Goal: Task Accomplishment & Management: Manage account settings

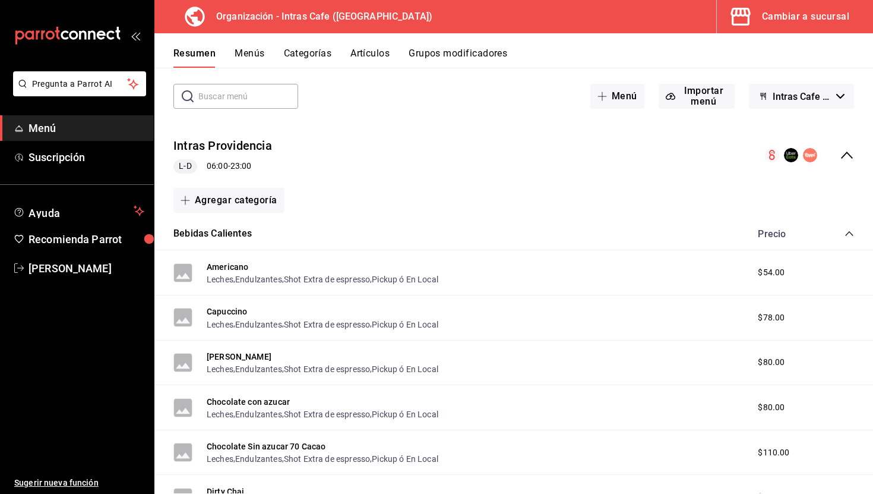
scroll to position [64, 0]
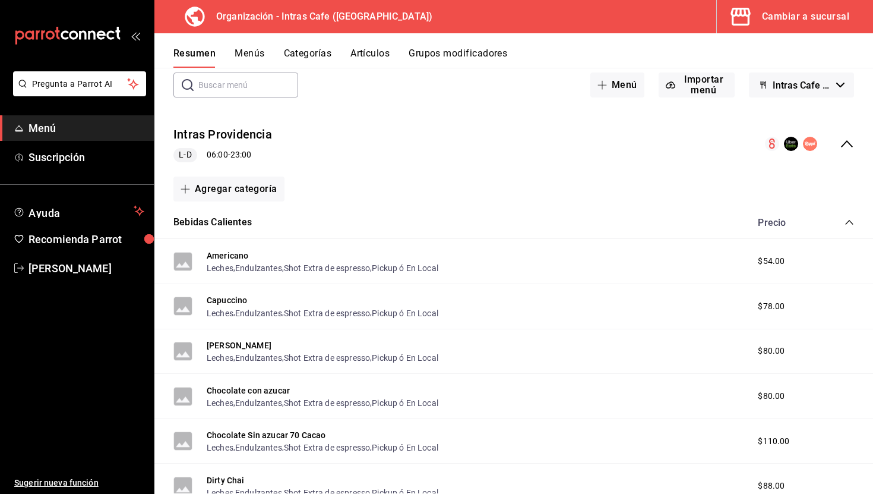
click at [849, 214] on div "Bebidas Calientes Precio" at bounding box center [513, 222] width 719 height 33
click at [849, 220] on icon "collapse-category-row" at bounding box center [849, 222] width 8 height 5
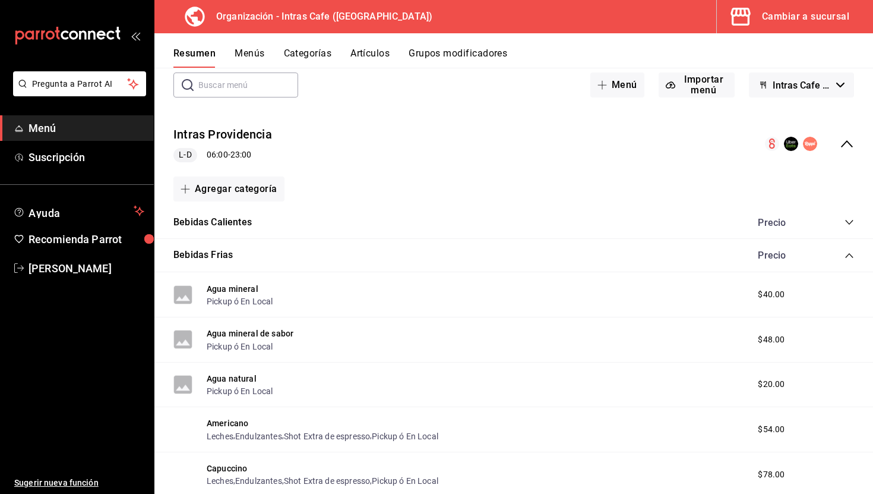
click at [848, 253] on icon "collapse-category-row" at bounding box center [850, 256] width 10 height 10
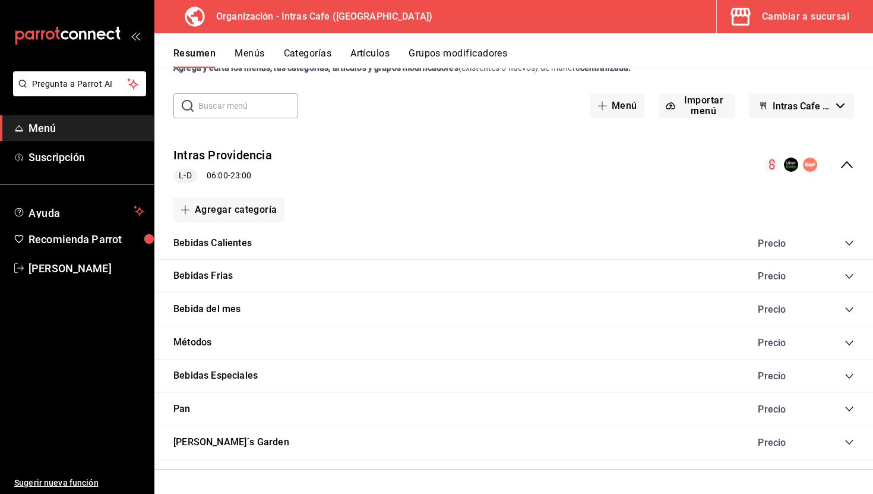
scroll to position [42, 0]
click at [359, 52] on button "Artículos" at bounding box center [369, 58] width 39 height 20
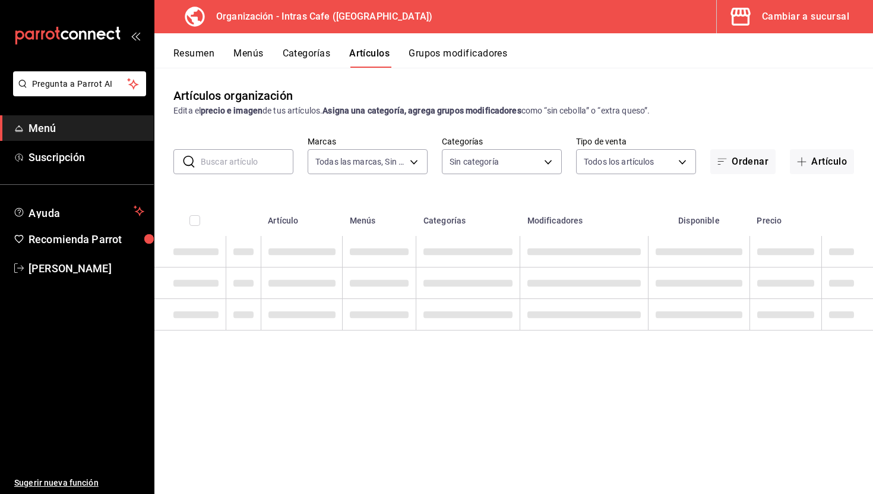
type input "c2cfcce2-fb76-4ff9-8752-6bbb7544c6ef"
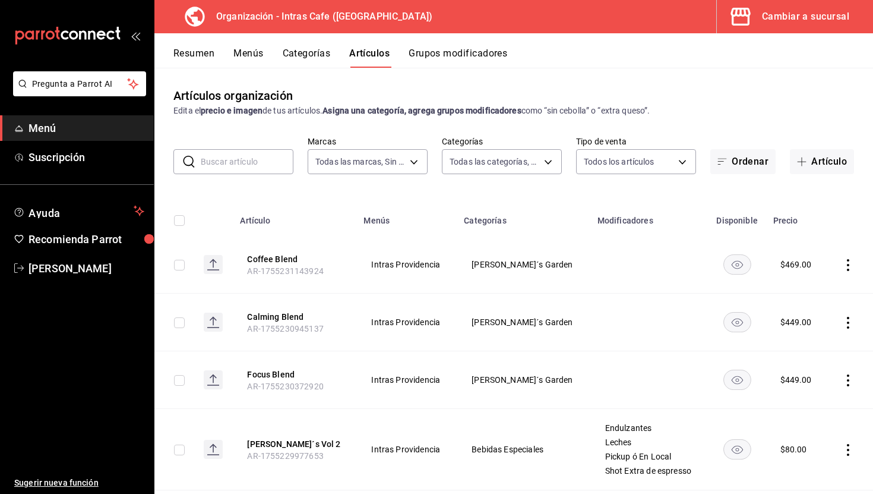
type input "b0ad465b-7ec4-4903-8896-e1c6ee570755,8ba5616e-b9c5-4ce6-85f0-982139c4b07e,cad75…"
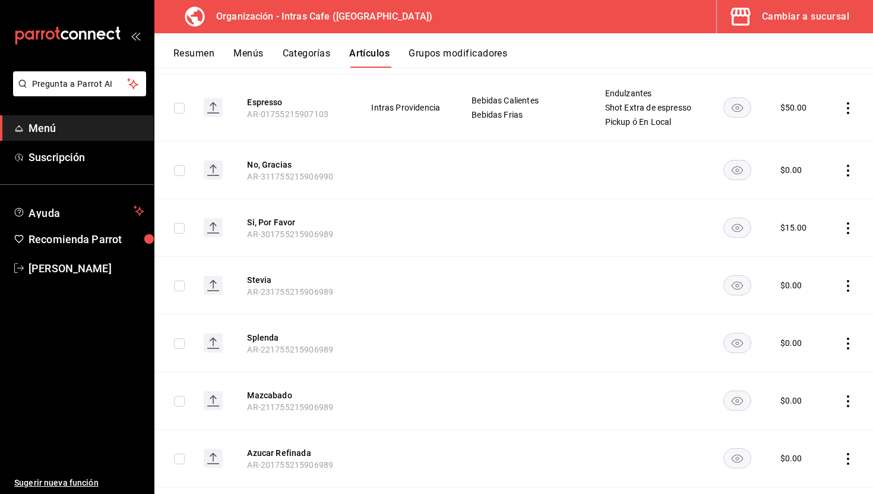
scroll to position [2619, 0]
click at [204, 53] on button "Resumen" at bounding box center [193, 58] width 41 height 20
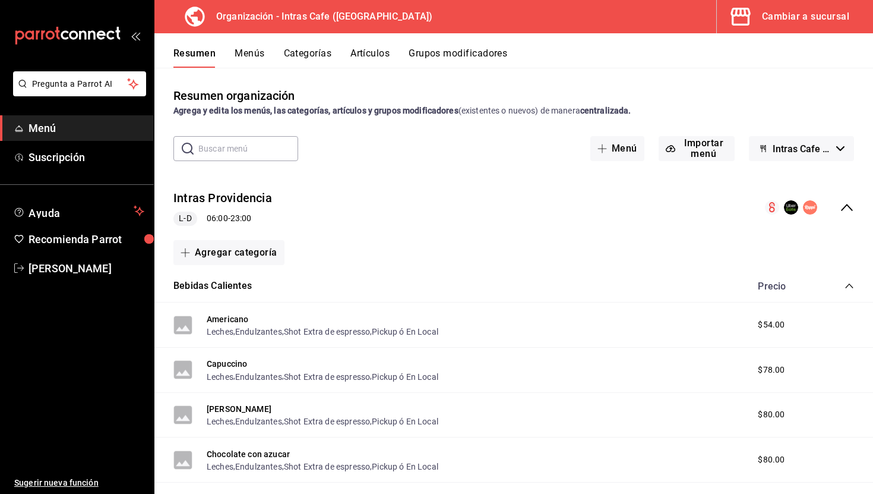
scroll to position [50, 0]
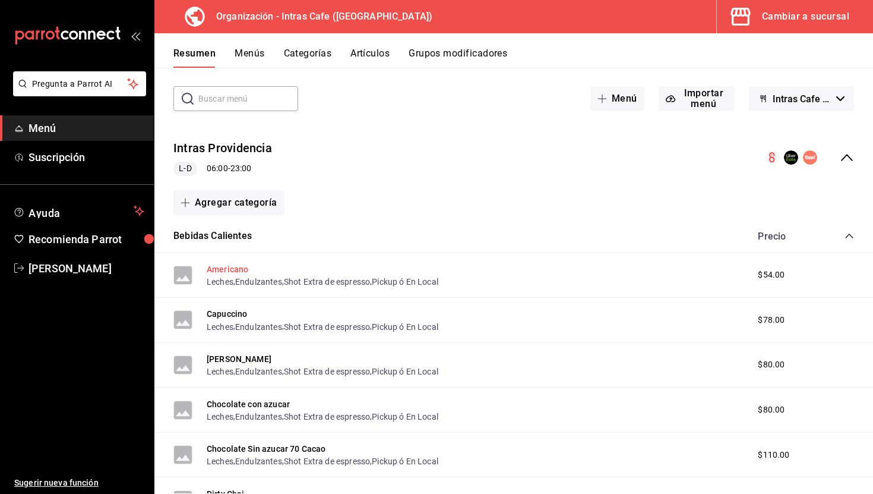
click at [244, 264] on button "Americano" at bounding box center [228, 269] width 42 height 12
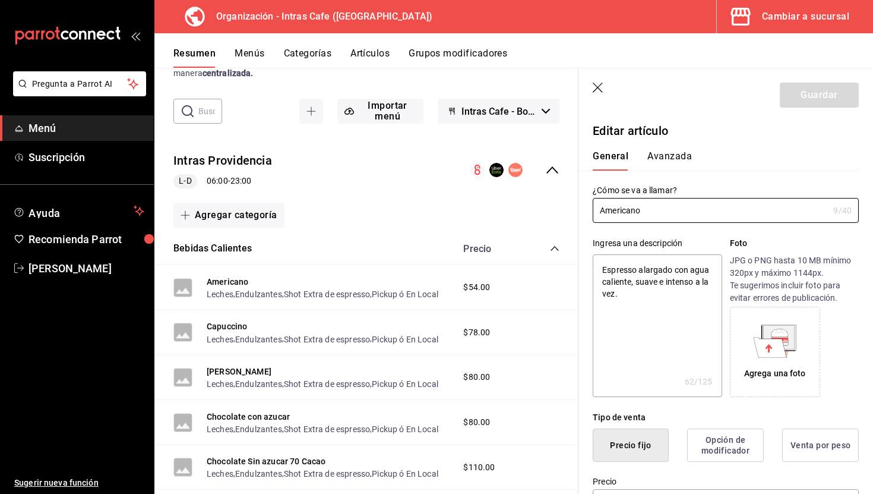
type textarea "x"
type input "$54.00"
type textarea "x"
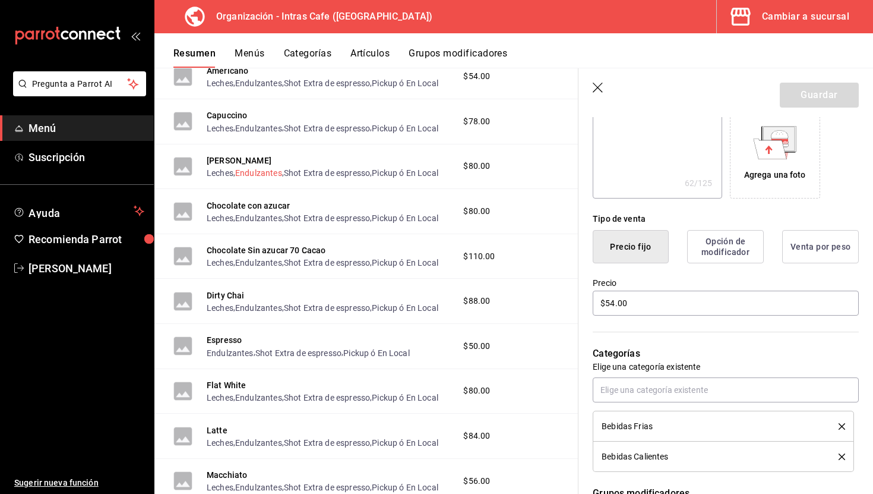
scroll to position [264, 0]
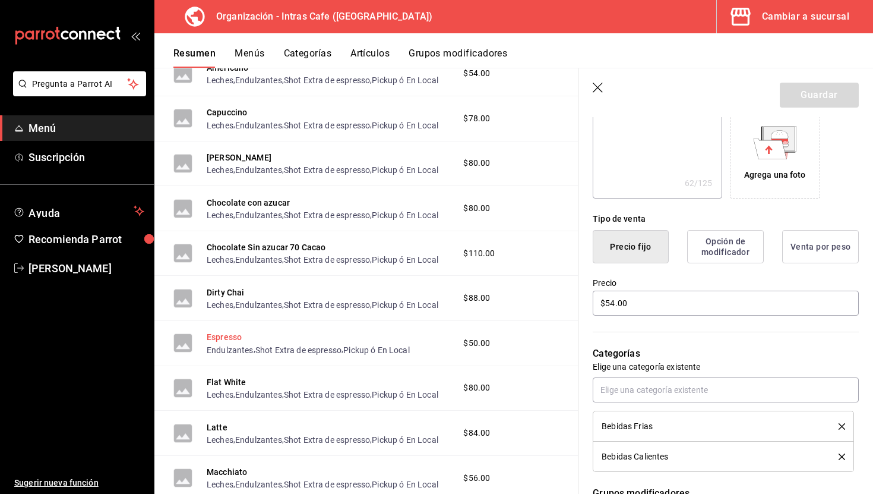
click at [229, 336] on button "Espresso" at bounding box center [224, 337] width 35 height 12
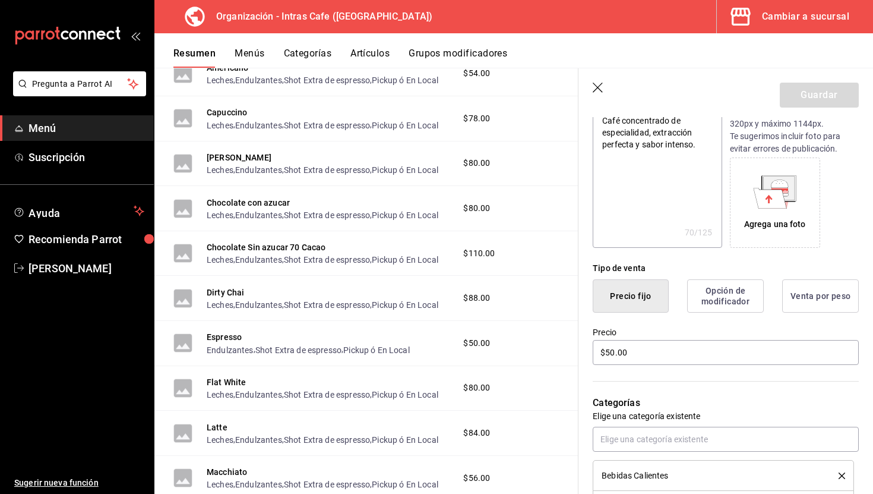
scroll to position [151, 0]
click at [669, 351] on input "$50.00" at bounding box center [726, 350] width 266 height 25
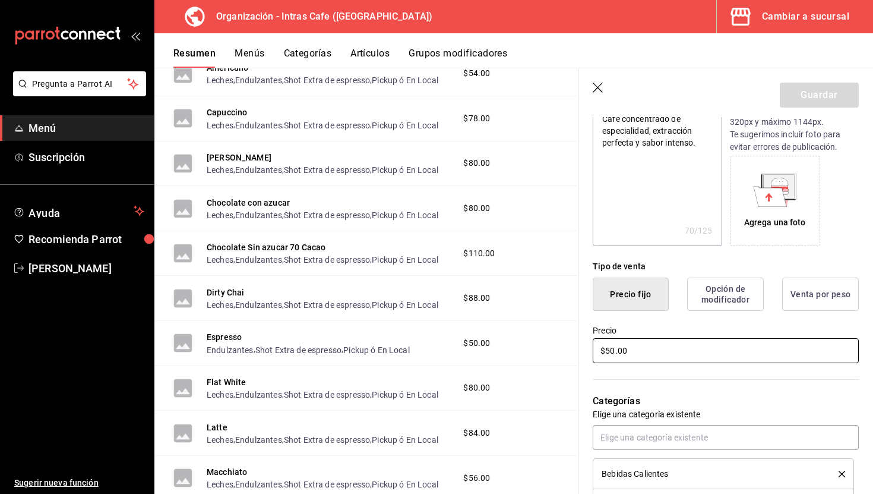
type textarea "x"
type input "$5.00"
type textarea "x"
type input "$52.00"
click at [811, 95] on button "Guardar" at bounding box center [819, 95] width 79 height 25
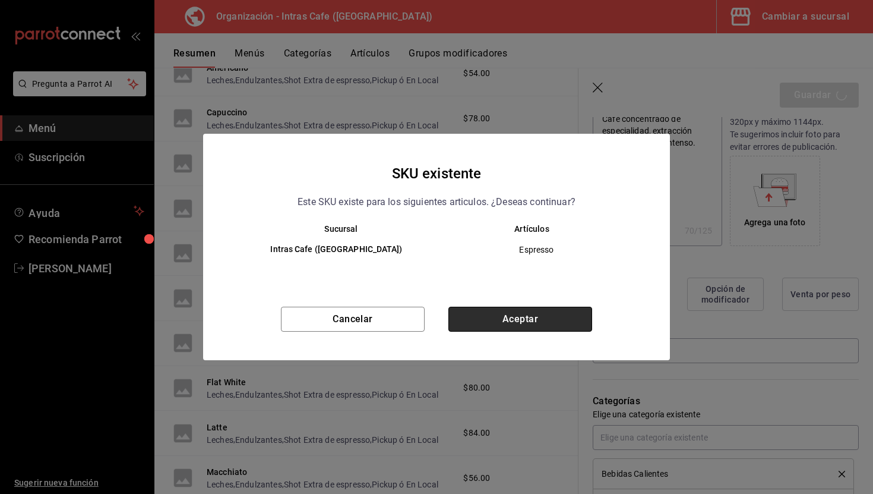
click at [514, 314] on button "Aceptar" at bounding box center [520, 318] width 144 height 25
type textarea "x"
type input "AR-1755796873621"
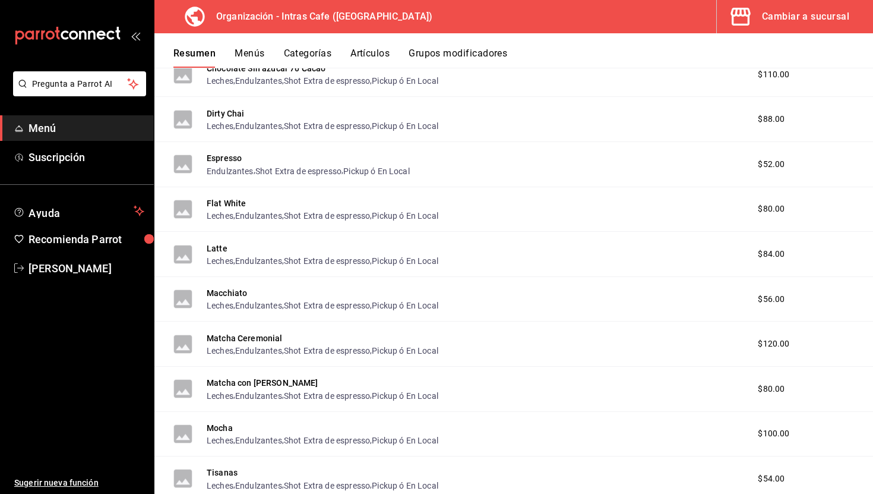
scroll to position [431, 0]
click at [238, 294] on button "Macchiato" at bounding box center [227, 292] width 40 height 12
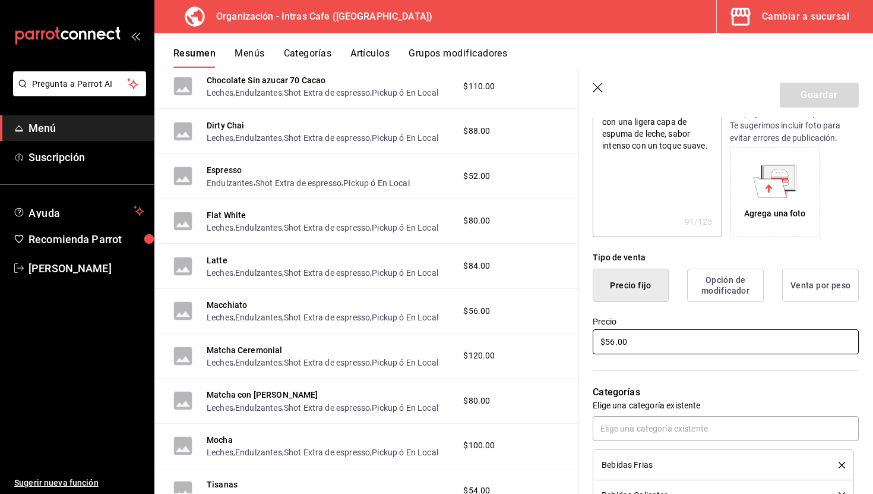
scroll to position [160, 0]
click at [641, 352] on input "$56.00" at bounding box center [726, 340] width 266 height 25
type textarea "x"
type input "$6.00"
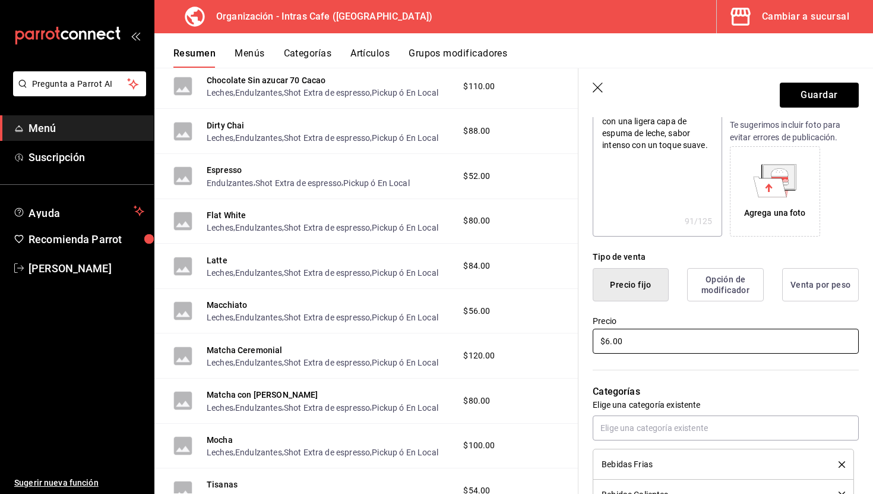
type textarea "x"
type input "$60.00"
click at [837, 93] on button "Guardar" at bounding box center [819, 95] width 79 height 25
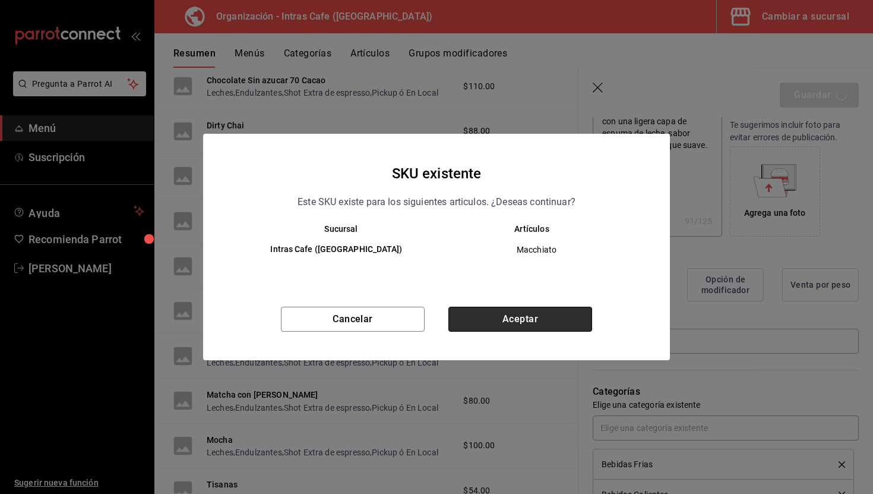
click at [502, 320] on button "Aceptar" at bounding box center [520, 318] width 144 height 25
type textarea "x"
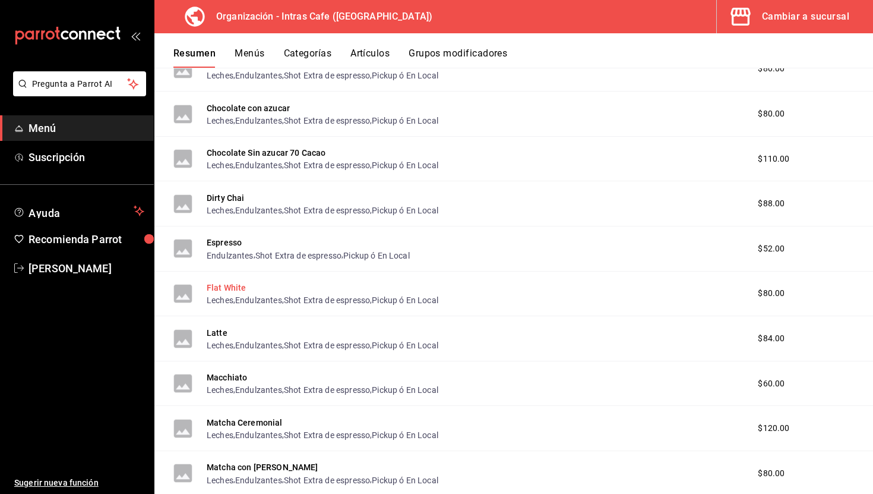
scroll to position [347, 0]
click at [241, 375] on button "Macchiato" at bounding box center [227, 376] width 40 height 12
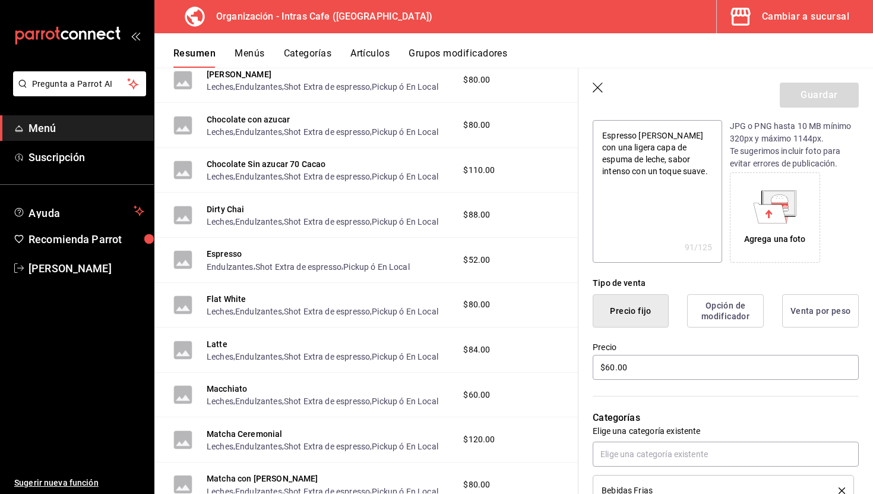
scroll to position [157, 0]
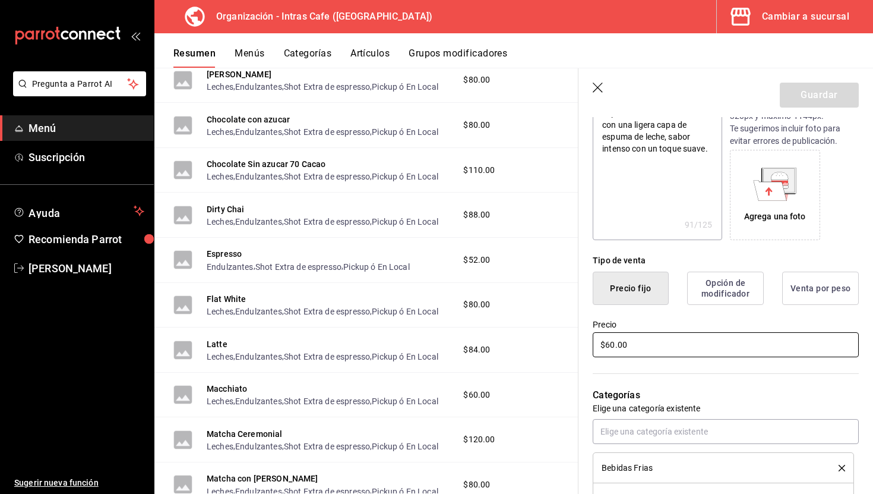
click at [629, 350] on input "$60.00" at bounding box center [726, 344] width 266 height 25
type textarea "x"
type input "$6.00"
type textarea "x"
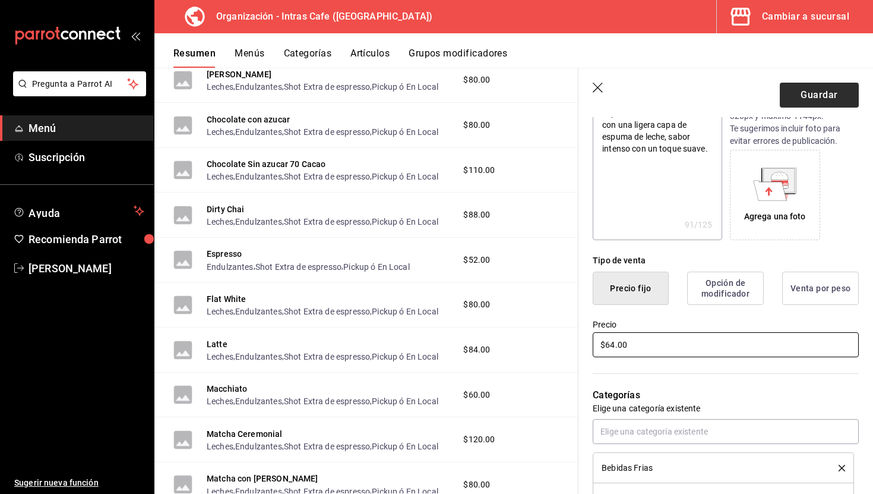
type input "$64.00"
click at [808, 87] on button "Guardar" at bounding box center [819, 95] width 79 height 25
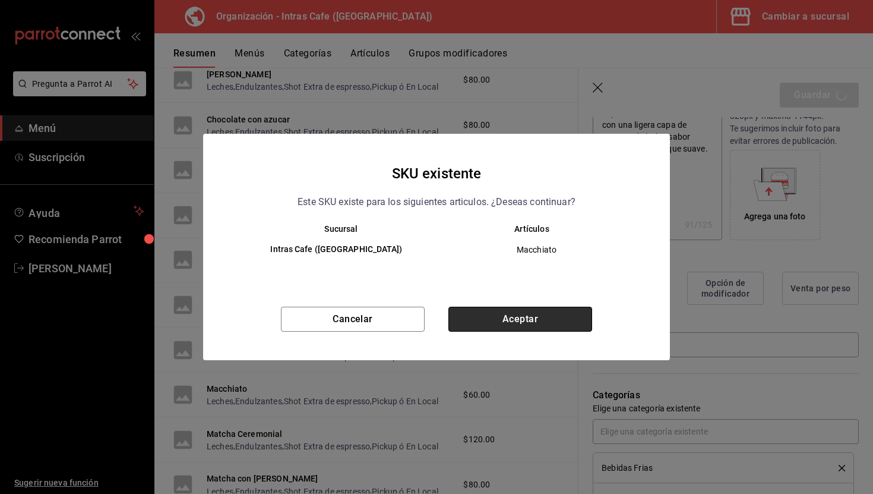
click at [516, 311] on button "Aceptar" at bounding box center [520, 318] width 144 height 25
type textarea "x"
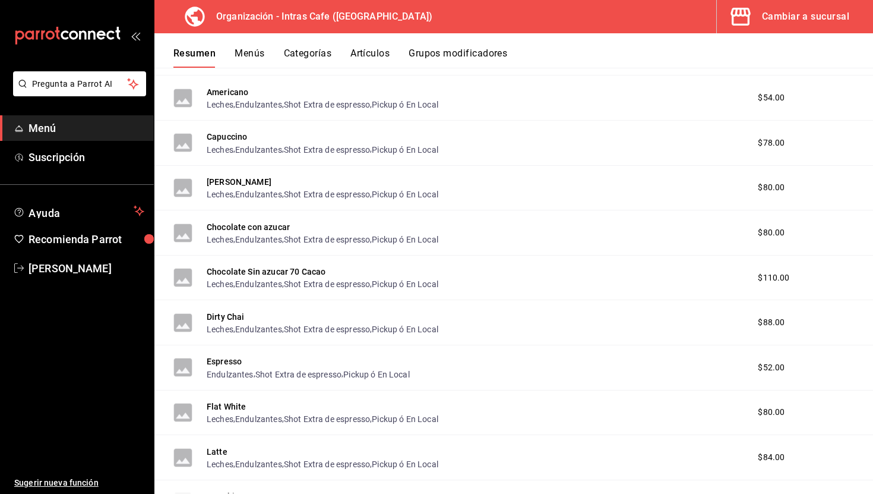
scroll to position [191, 0]
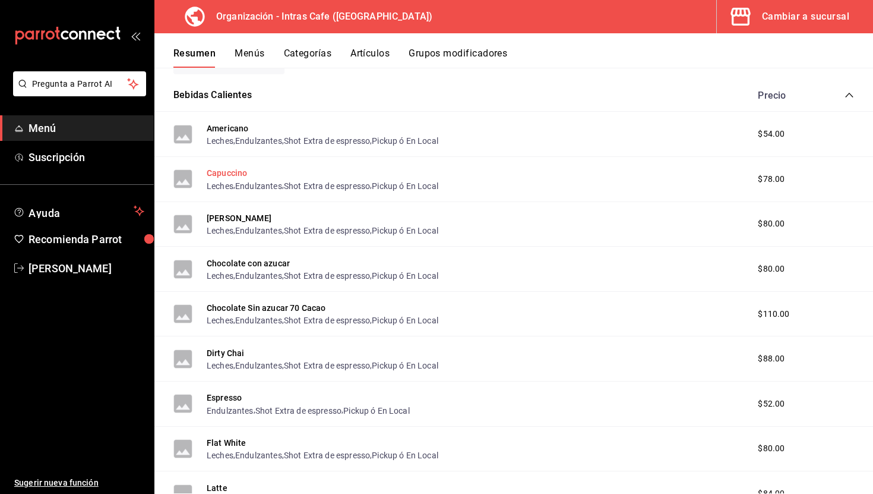
click at [239, 173] on button "Capuccino" at bounding box center [227, 173] width 40 height 12
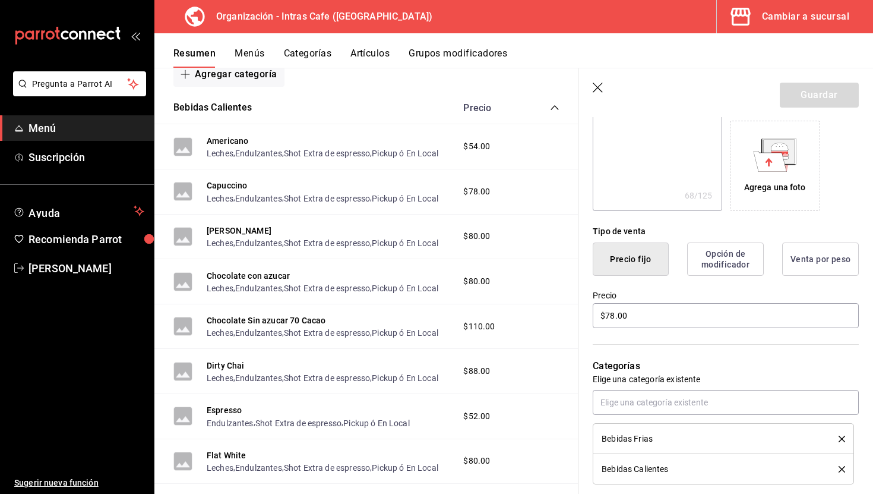
scroll to position [190, 0]
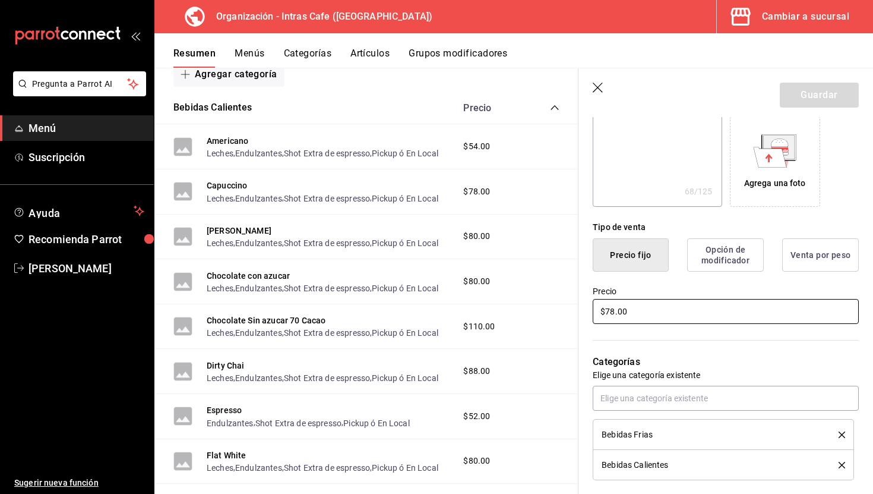
click at [640, 299] on input "$78.00" at bounding box center [726, 311] width 266 height 25
type textarea "x"
type input "$8.00"
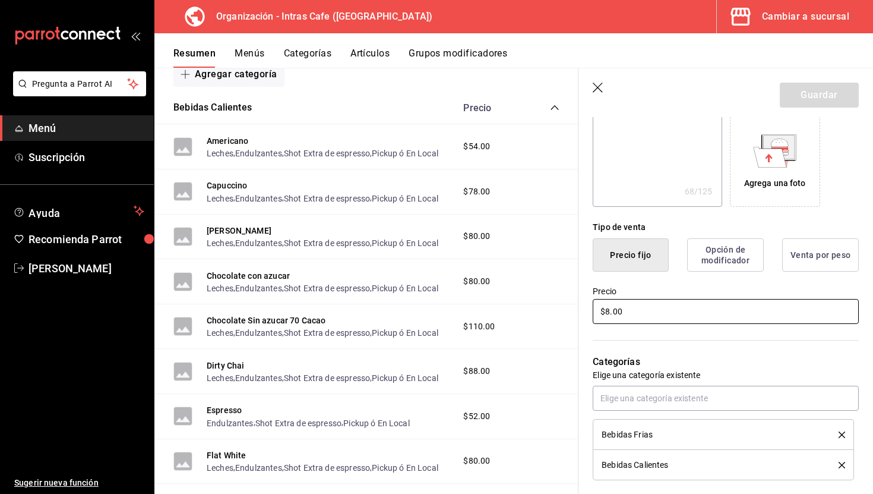
type textarea "x"
type input "$82.00"
click at [811, 107] on button "Guardar" at bounding box center [819, 95] width 79 height 25
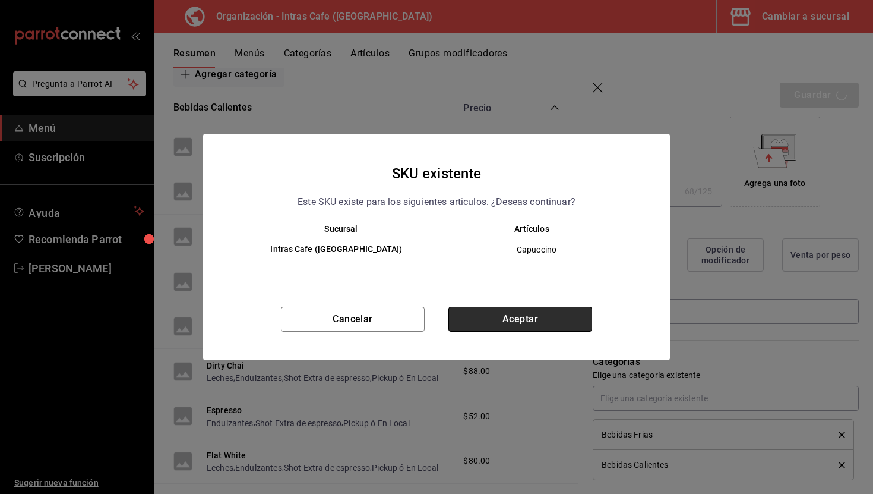
click at [484, 325] on button "Aceptar" at bounding box center [520, 318] width 144 height 25
type textarea "x"
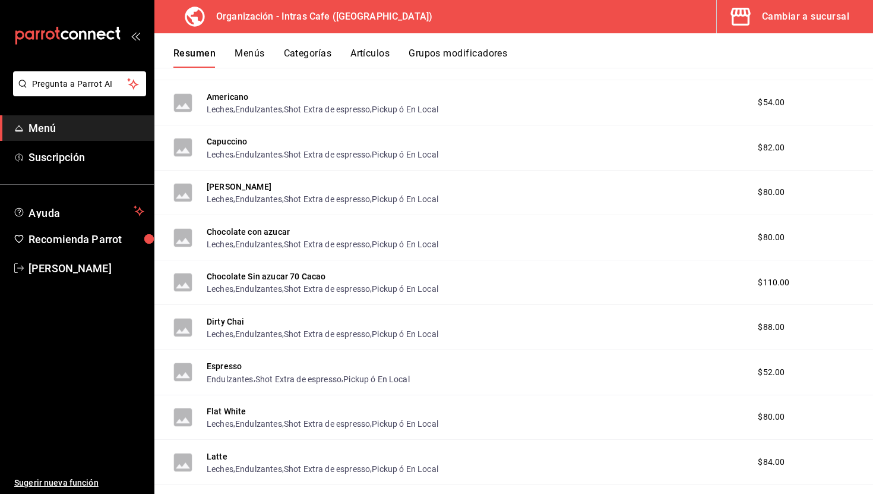
scroll to position [311, 0]
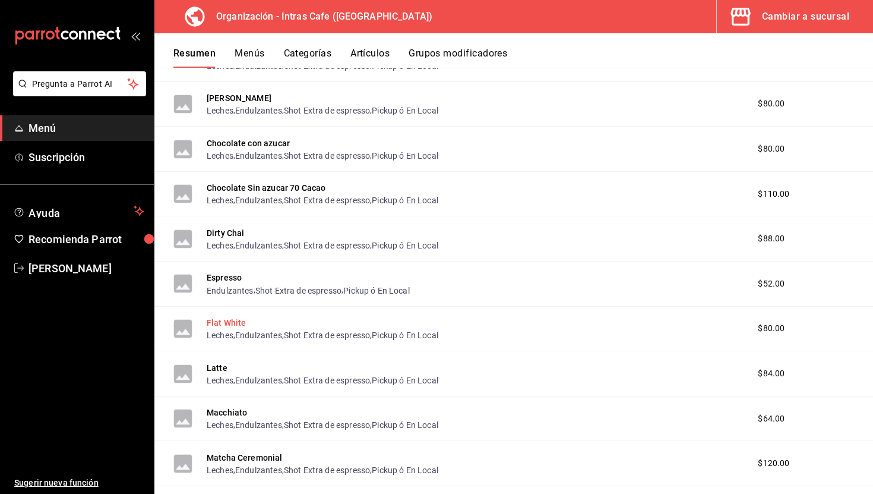
click at [230, 320] on button "Flat White" at bounding box center [227, 323] width 40 height 12
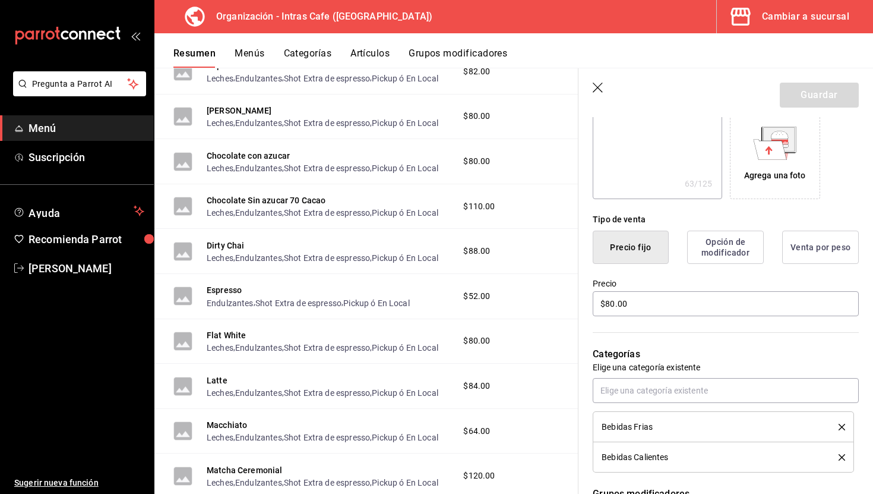
scroll to position [199, 0]
click at [648, 305] on input "$80.00" at bounding box center [726, 302] width 266 height 25
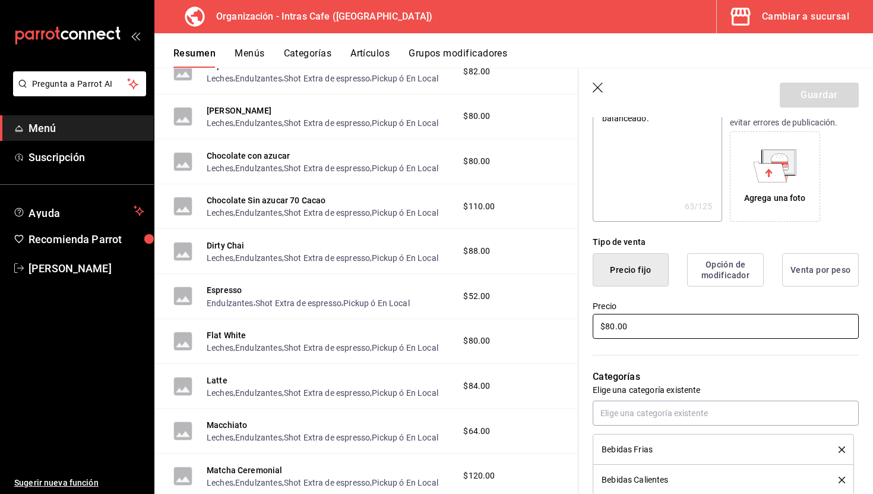
scroll to position [176, 0]
type textarea "x"
type input "$9.00"
type textarea "x"
type input "$90.00"
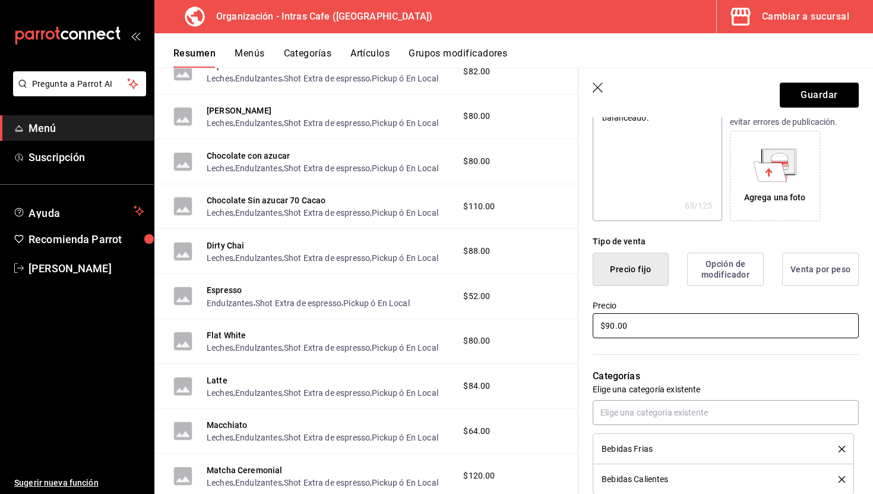
type textarea "x"
type input "$90.00"
click at [827, 92] on button "Guardar" at bounding box center [819, 95] width 79 height 25
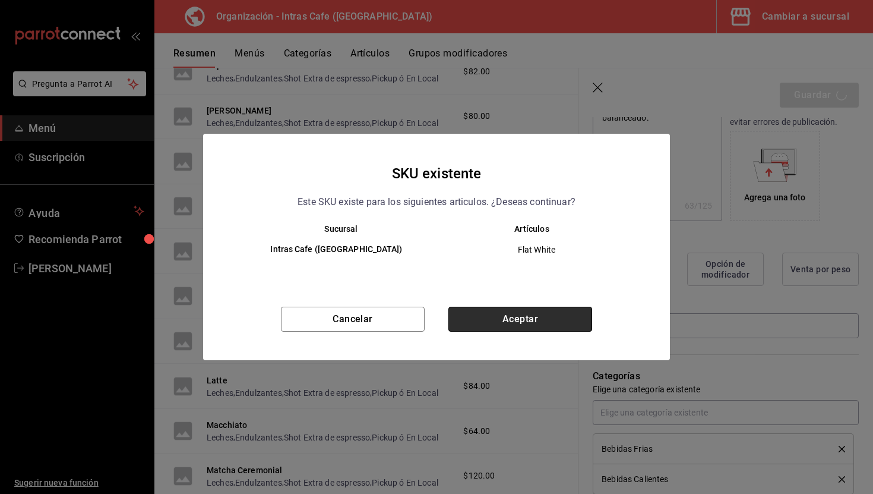
click at [536, 322] on button "Aceptar" at bounding box center [520, 318] width 144 height 25
type textarea "x"
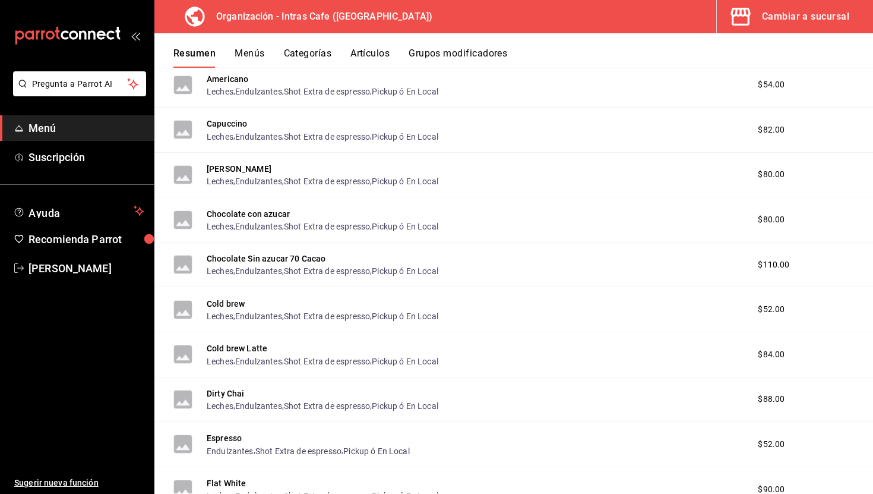
scroll to position [1094, 0]
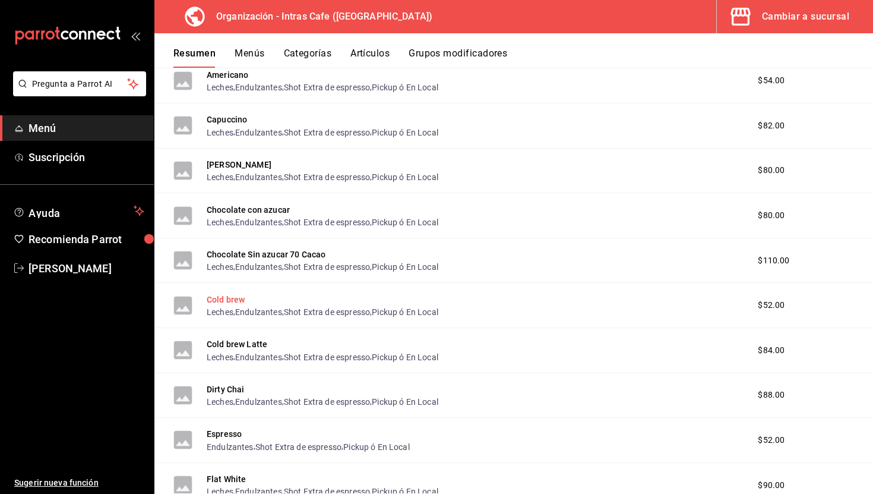
click at [235, 297] on button "Cold brew" at bounding box center [226, 299] width 38 height 12
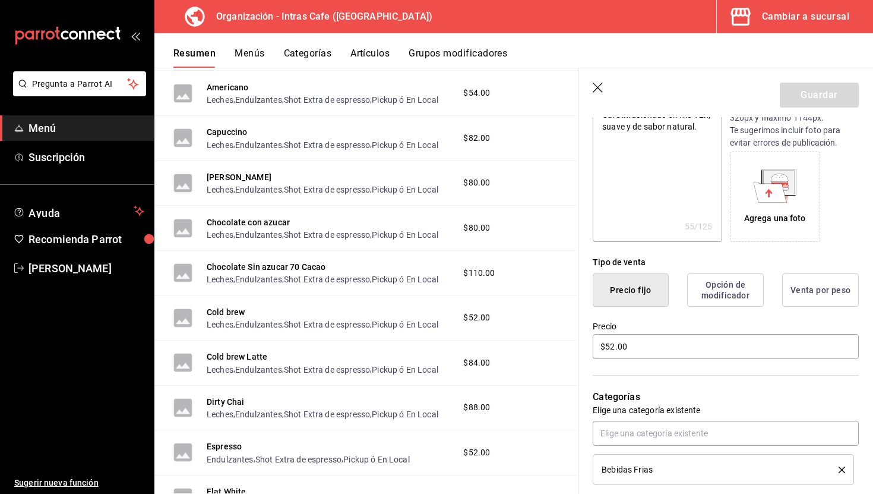
scroll to position [156, 0]
click at [641, 349] on input "$52.00" at bounding box center [726, 345] width 266 height 25
type textarea "x"
type input "$6.00"
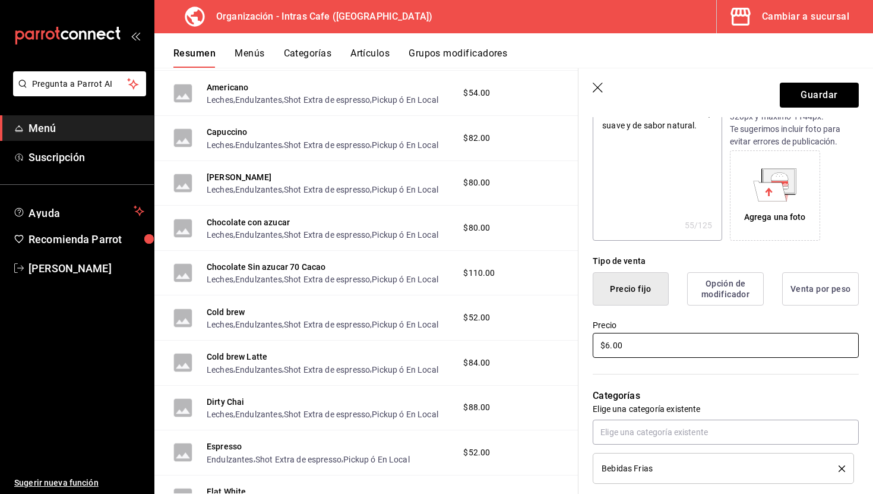
type textarea "x"
type input "$68.00"
click at [814, 101] on button "Guardar" at bounding box center [819, 95] width 79 height 25
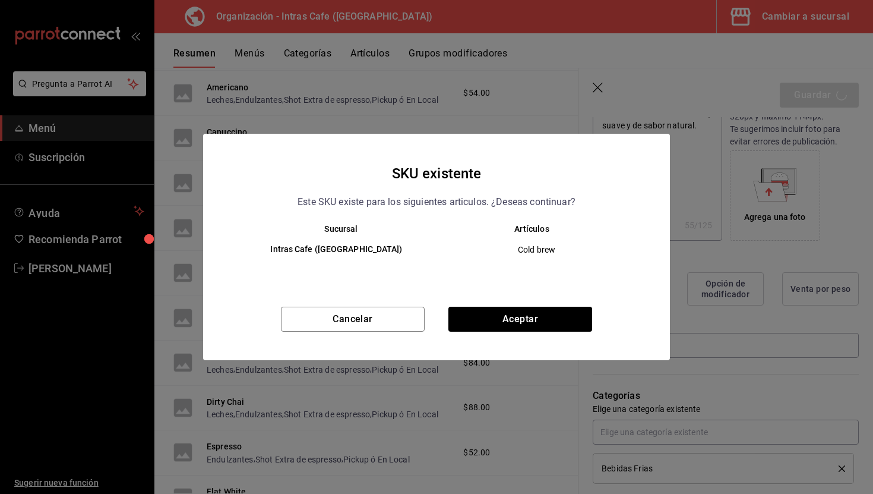
click at [553, 303] on div "SKU existente Este SKU existe para los siguientes articulos. ¿Deseas continuar?…" at bounding box center [436, 247] width 467 height 226
click at [553, 310] on button "Aceptar" at bounding box center [520, 318] width 144 height 25
type textarea "x"
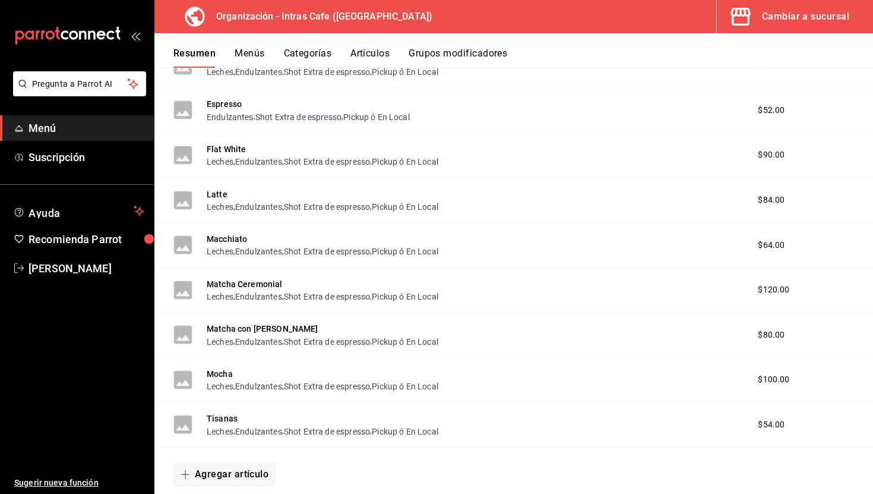
scroll to position [510, 0]
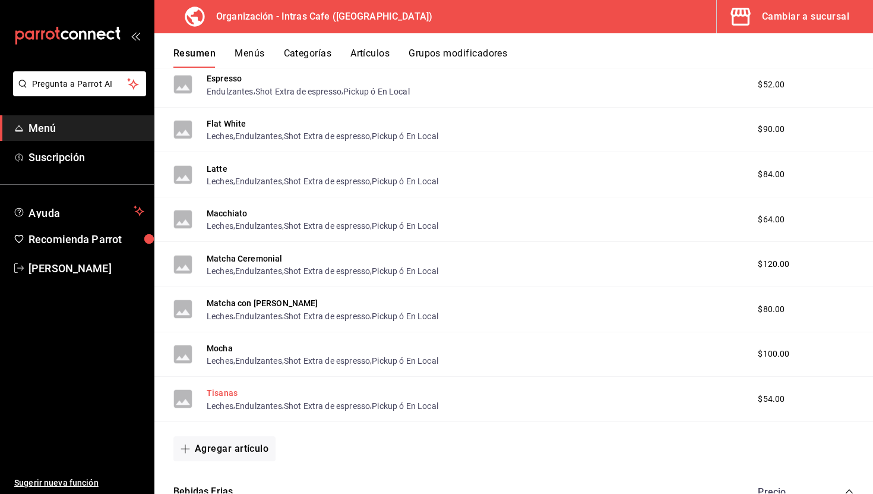
click at [222, 391] on button "Tisanas" at bounding box center [222, 393] width 31 height 12
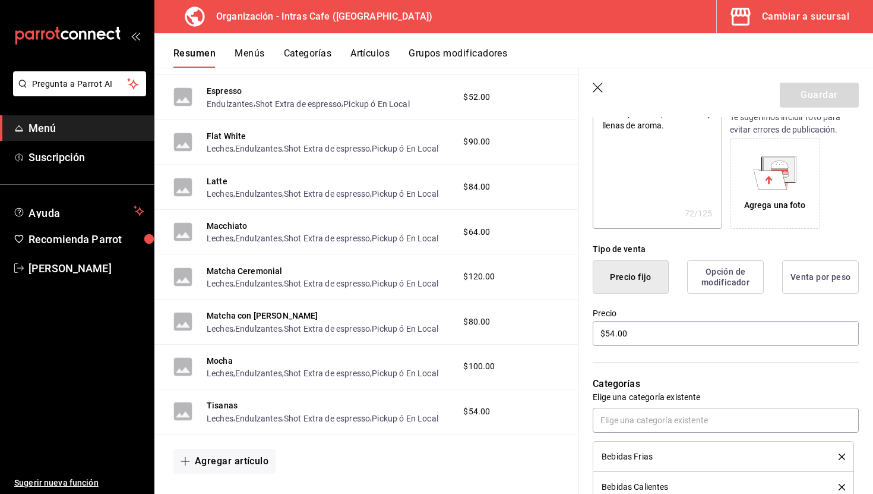
scroll to position [169, 0]
click at [651, 343] on input "$54.00" at bounding box center [726, 332] width 266 height 25
type textarea "x"
type input "$6.00"
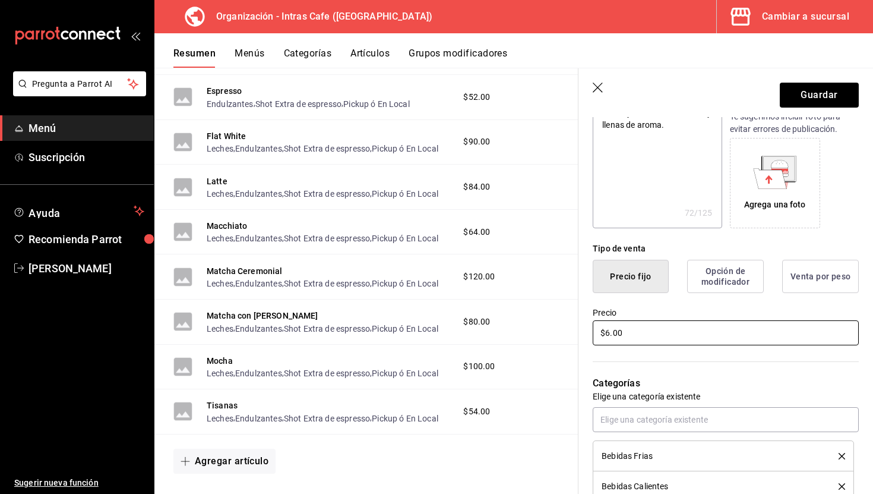
type textarea "x"
type input "$64.00"
click at [811, 88] on button "Guardar" at bounding box center [819, 95] width 79 height 25
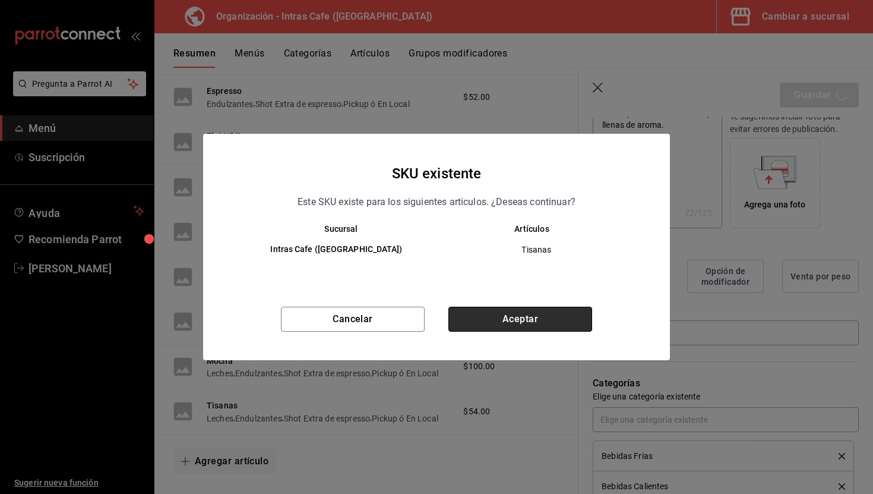
click at [540, 312] on button "Aceptar" at bounding box center [520, 318] width 144 height 25
type textarea "x"
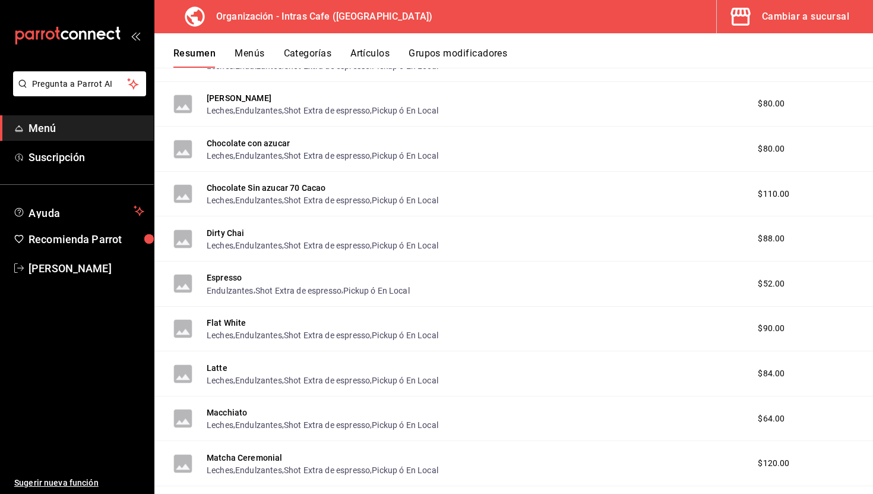
scroll to position [280, 0]
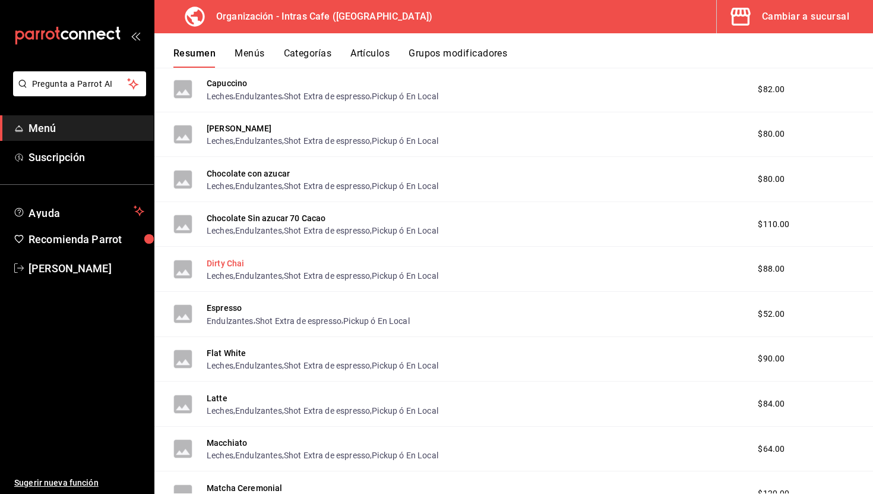
click at [237, 260] on button "Dirty Chai" at bounding box center [226, 263] width 38 height 12
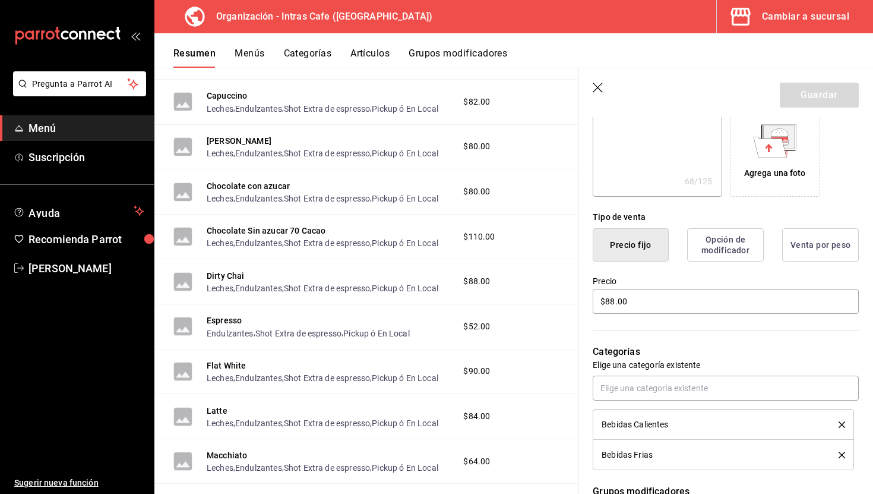
scroll to position [203, 0]
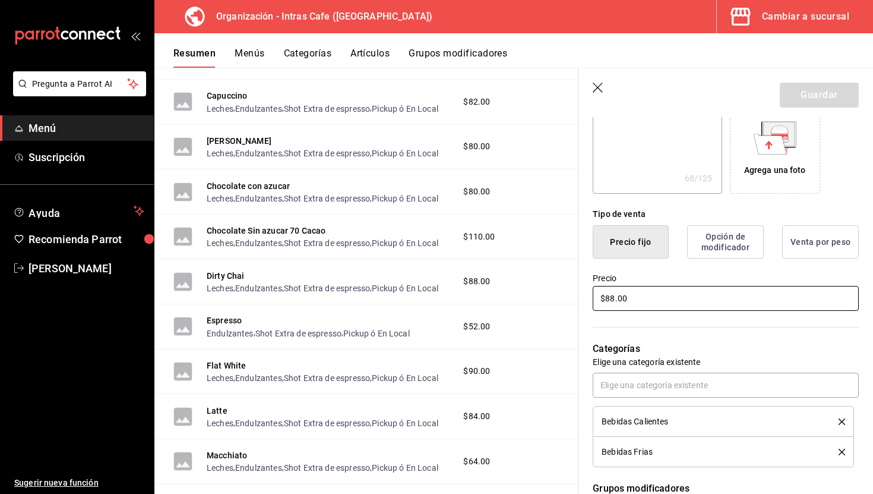
click at [636, 302] on input "$88.00" at bounding box center [726, 298] width 266 height 25
type textarea "x"
type input "$9.00"
type textarea "x"
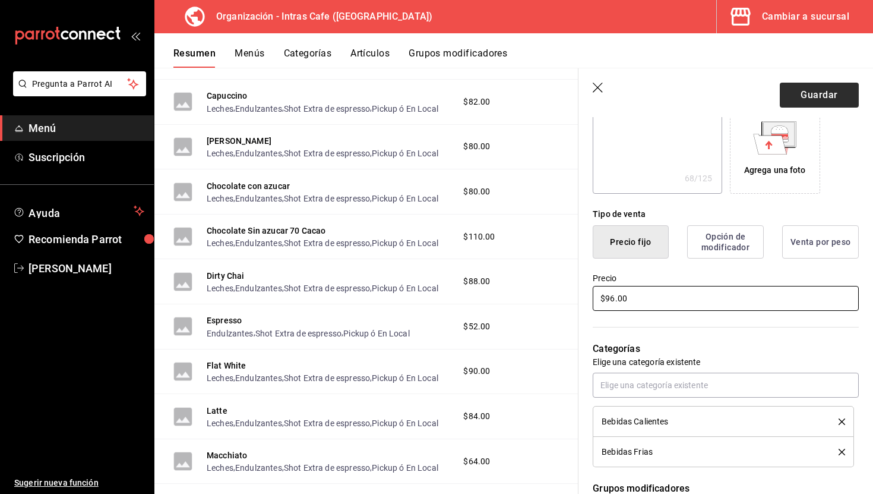
type input "$96.00"
click at [828, 90] on button "Guardar" at bounding box center [819, 95] width 79 height 25
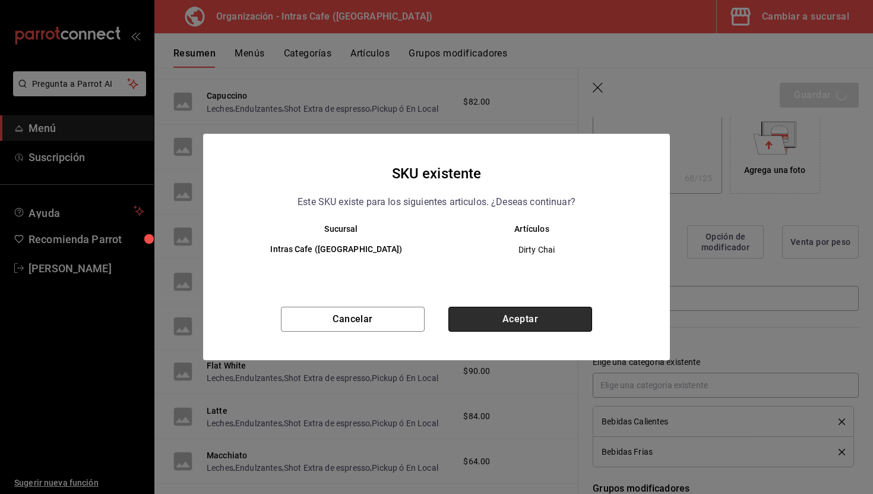
click at [498, 314] on button "Aceptar" at bounding box center [520, 318] width 144 height 25
type textarea "x"
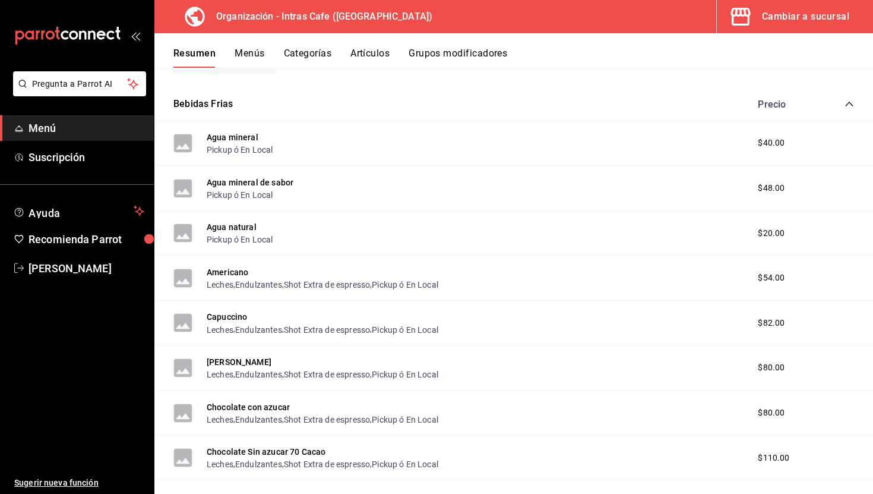
scroll to position [906, 0]
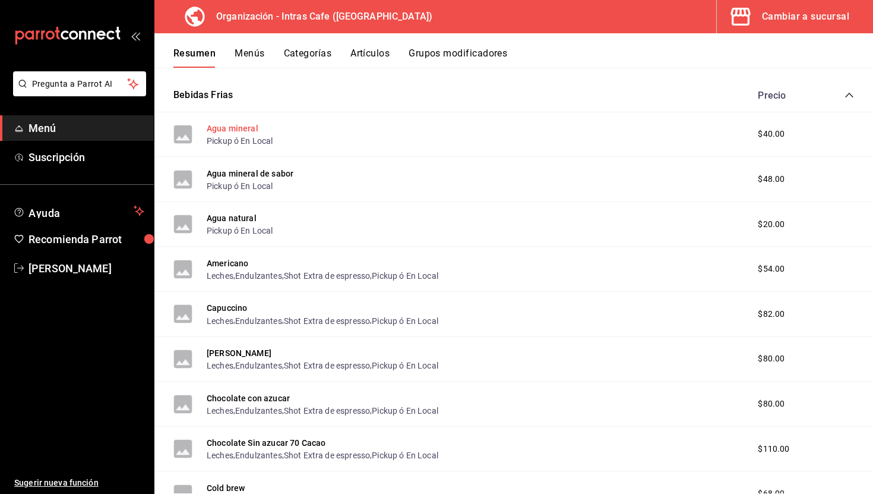
click at [236, 129] on button "Agua mineral" at bounding box center [233, 128] width 52 height 12
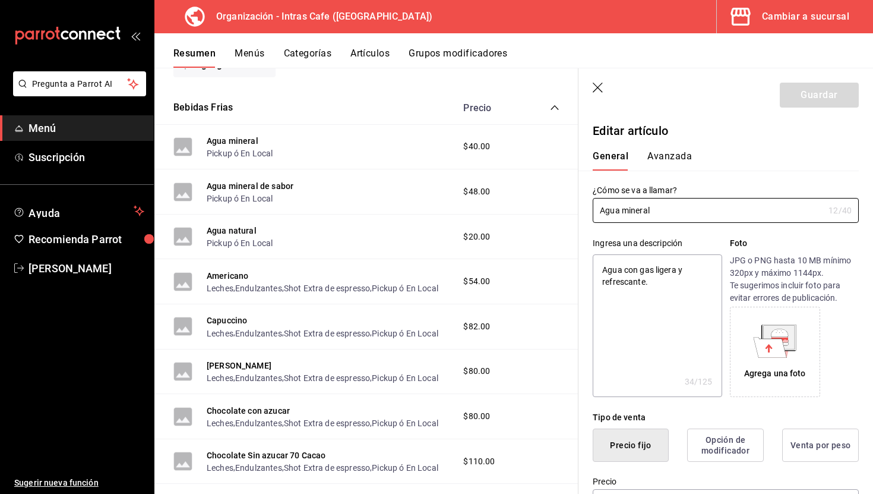
type textarea "x"
type input "$40.00"
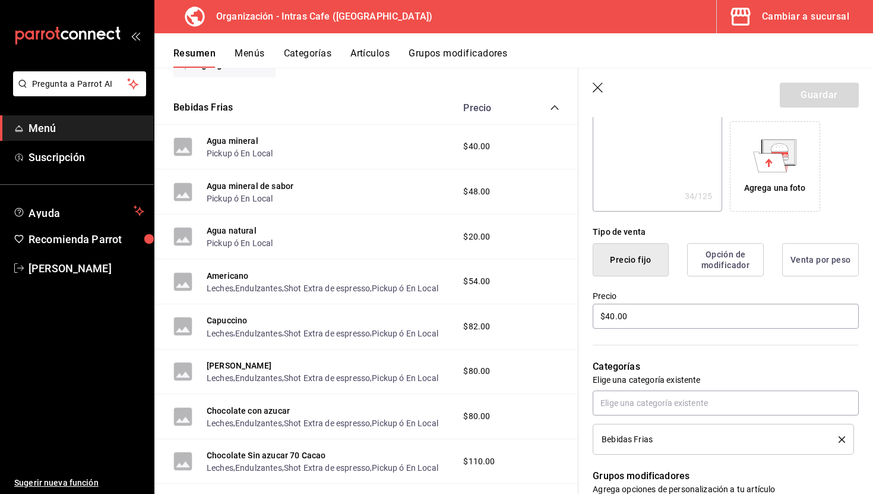
scroll to position [187, 0]
click at [632, 320] on input "$40.00" at bounding box center [726, 314] width 266 height 25
type textarea "x"
type input "$3.00"
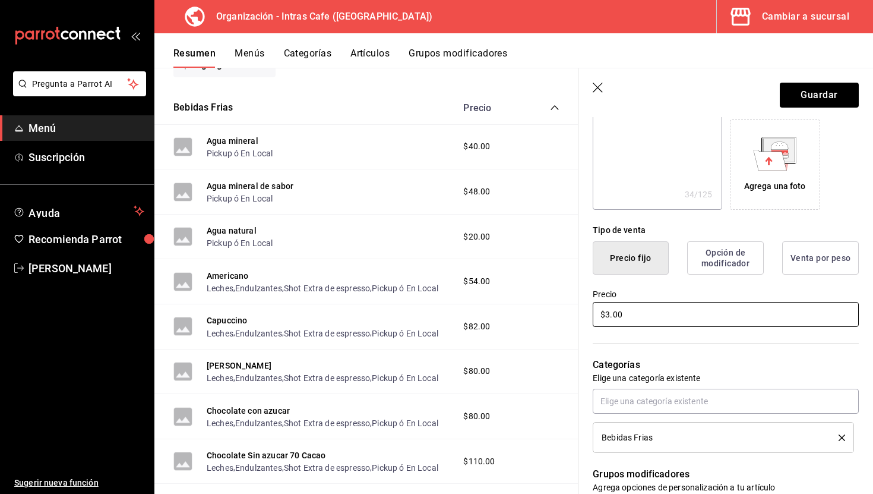
type textarea "x"
type input "$32.00"
click at [820, 102] on button "Guardar" at bounding box center [819, 95] width 79 height 25
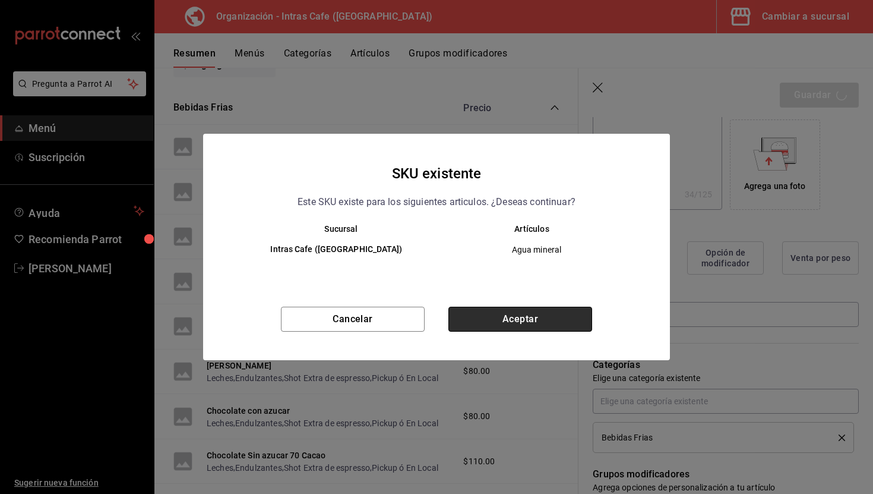
click at [577, 313] on button "Aceptar" at bounding box center [520, 318] width 144 height 25
type textarea "x"
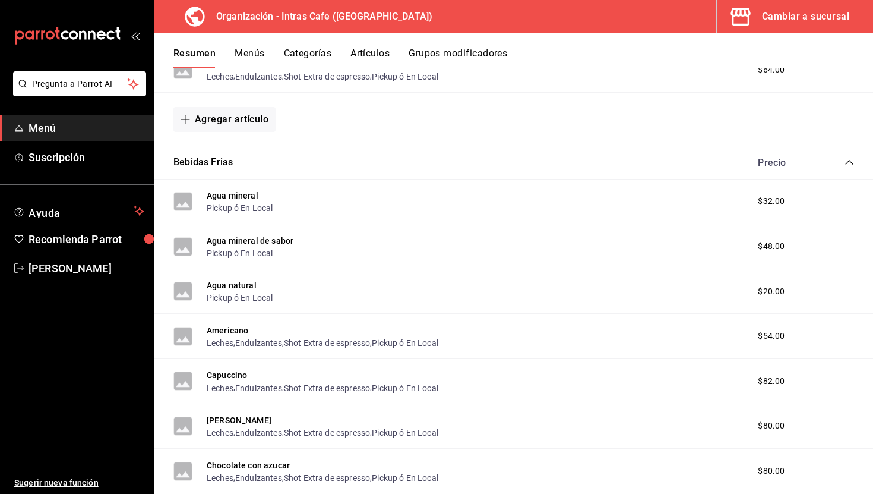
scroll to position [839, 0]
click at [246, 198] on button "Agua mineral" at bounding box center [233, 195] width 52 height 12
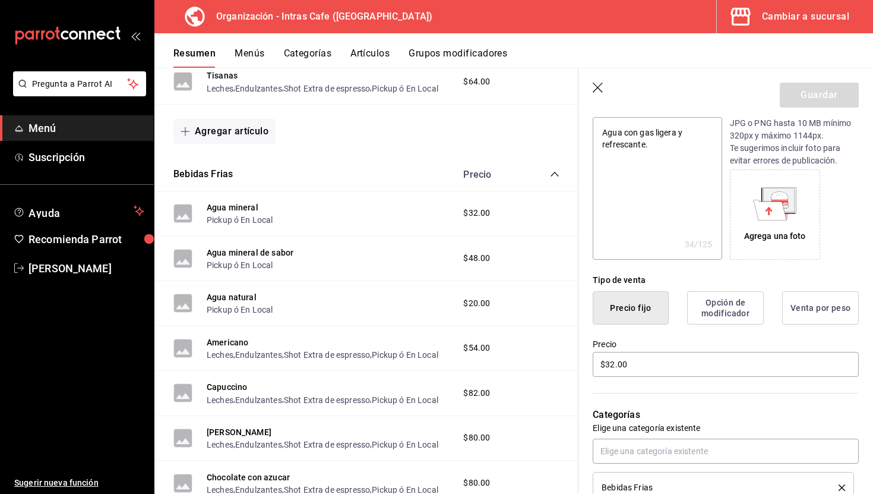
scroll to position [138, 0]
click at [632, 361] on input "$32.00" at bounding box center [726, 363] width 266 height 25
type textarea "x"
type input "$32.00"
type textarea "x"
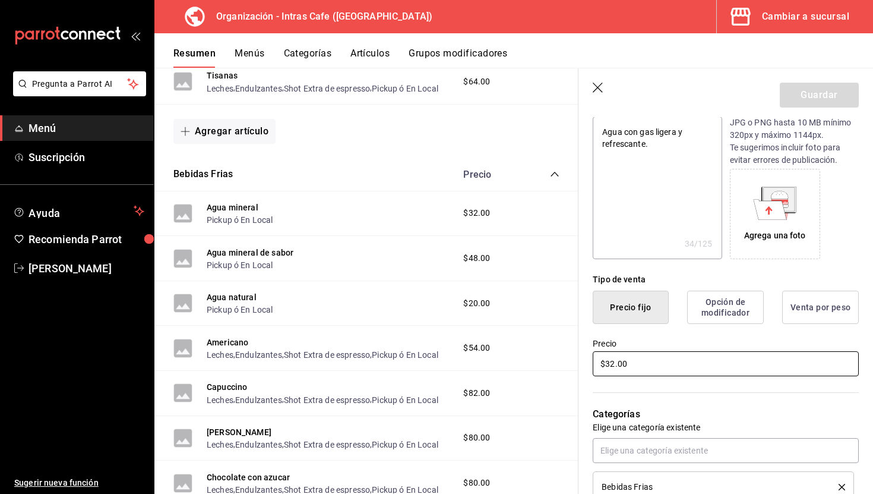
type input "$32.00"
type textarea "x"
type input "$32.00"
type textarea "x"
type input "$3.00"
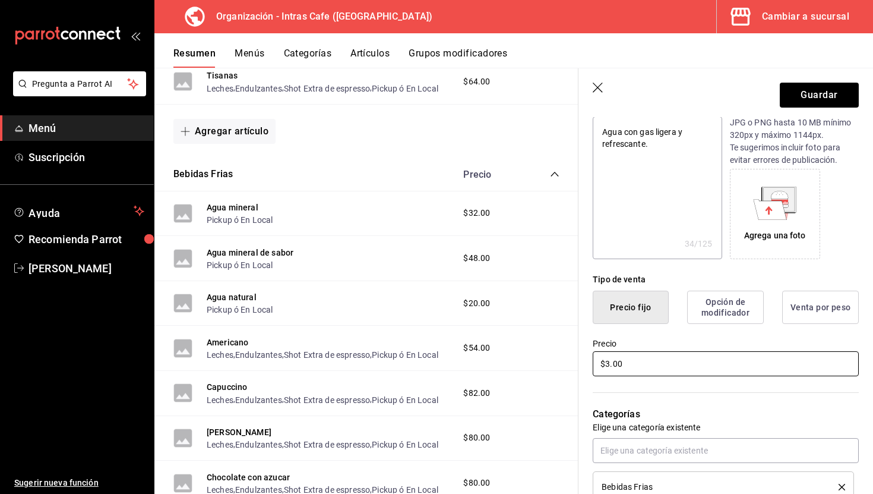
type textarea "x"
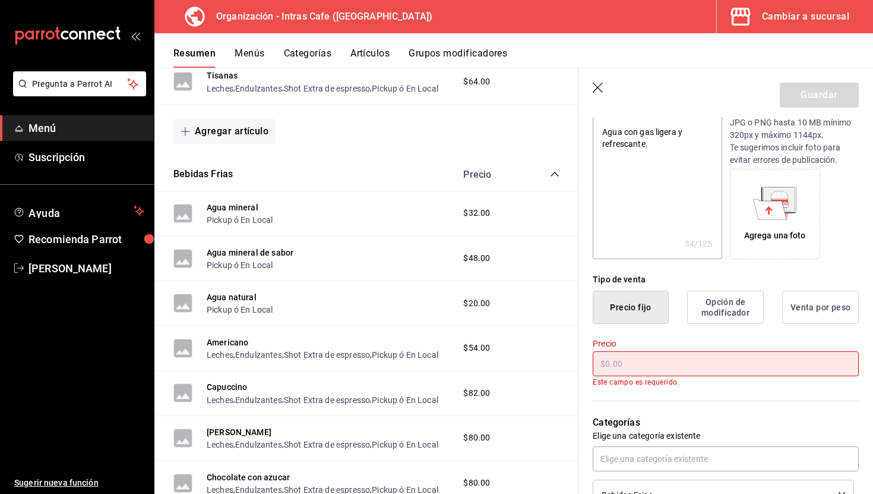
type textarea "x"
type input "$3.00"
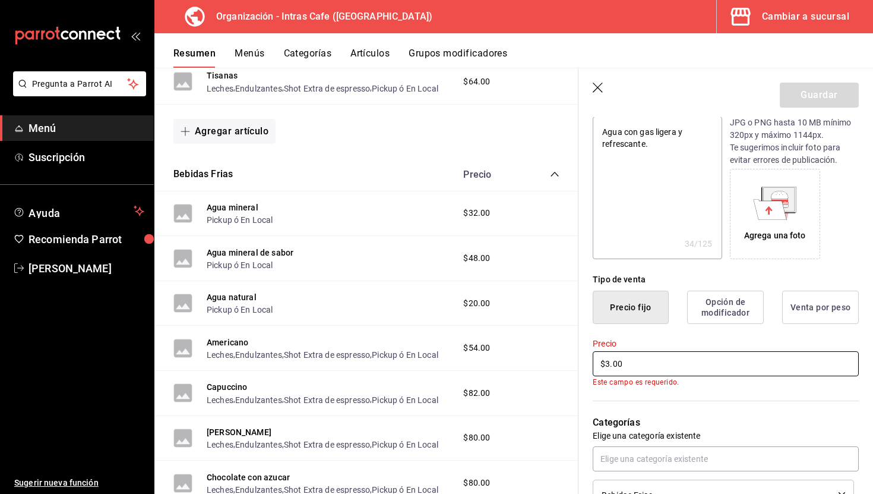
type textarea "x"
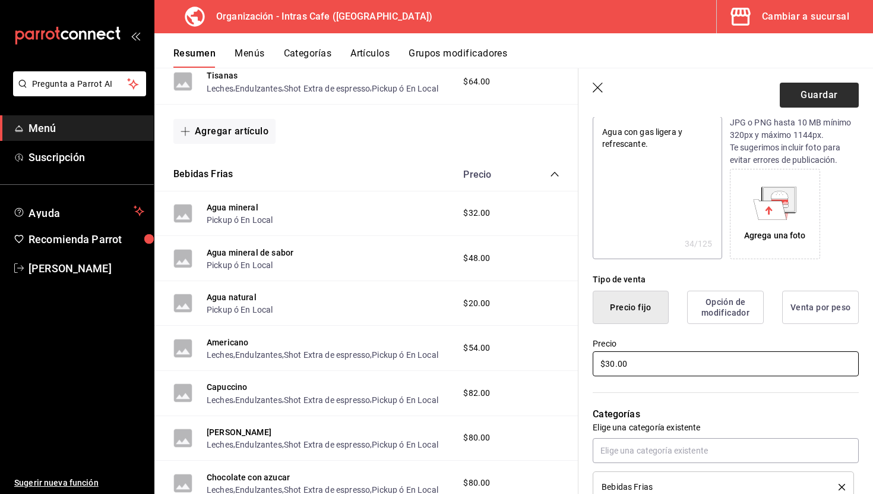
type input "$30.00"
click at [812, 89] on button "Guardar" at bounding box center [819, 95] width 79 height 25
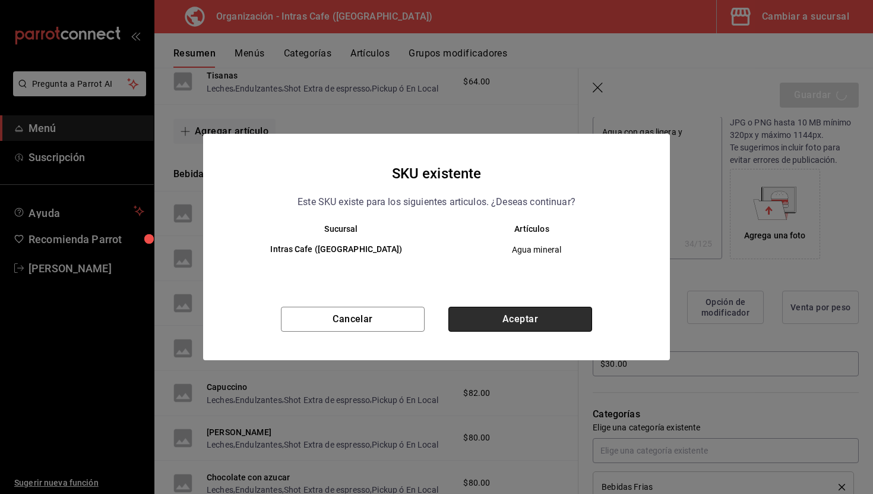
click at [557, 309] on button "Aceptar" at bounding box center [520, 318] width 144 height 25
type textarea "x"
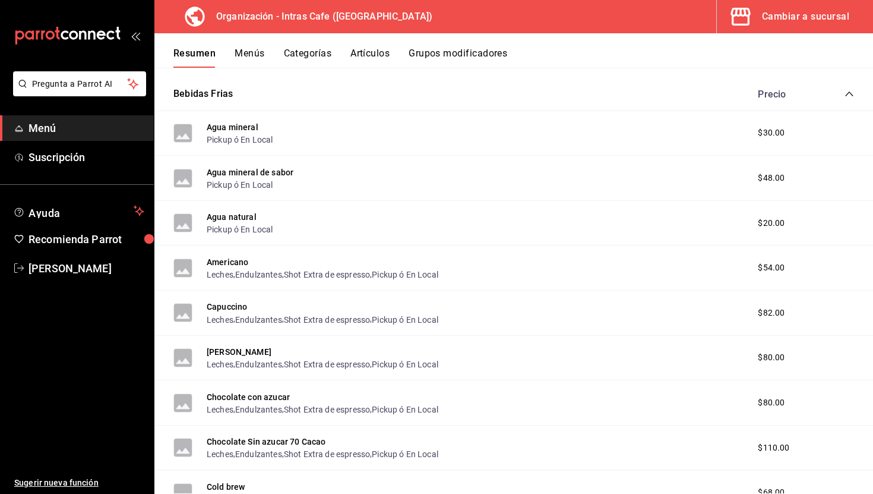
scroll to position [908, 0]
click at [268, 171] on button "Agua mineral de sabor" at bounding box center [250, 172] width 87 height 12
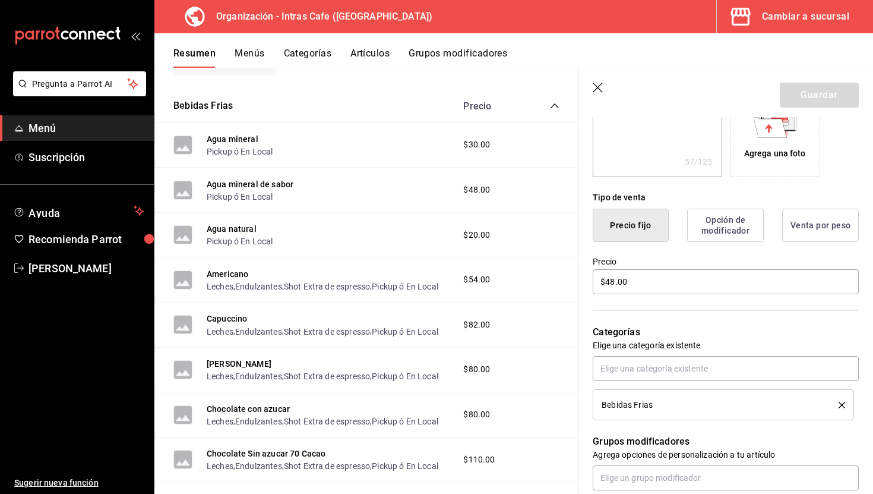
scroll to position [221, 0]
click at [635, 285] on input "$48.00" at bounding box center [726, 280] width 266 height 25
type textarea "x"
type input "$4.00"
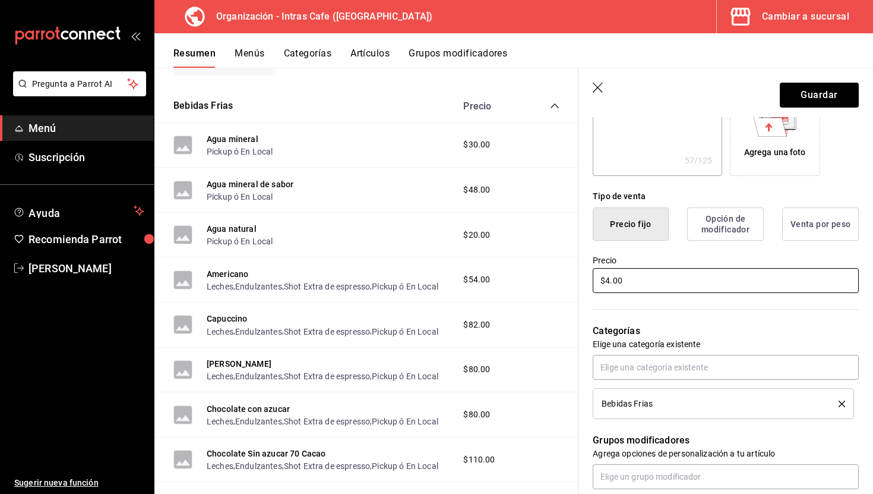
type textarea "x"
type input "$40.00"
click at [809, 97] on button "Guardar" at bounding box center [819, 95] width 79 height 25
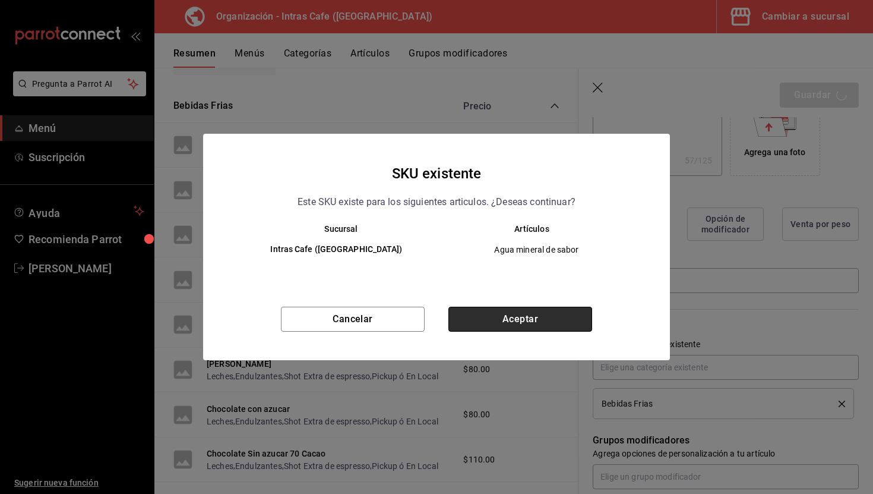
click at [562, 309] on button "Aceptar" at bounding box center [520, 318] width 144 height 25
type textarea "x"
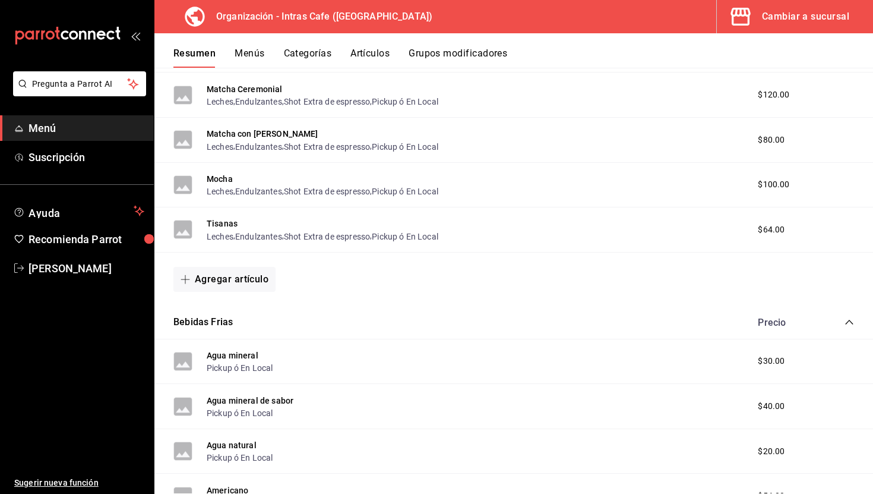
scroll to position [691, 0]
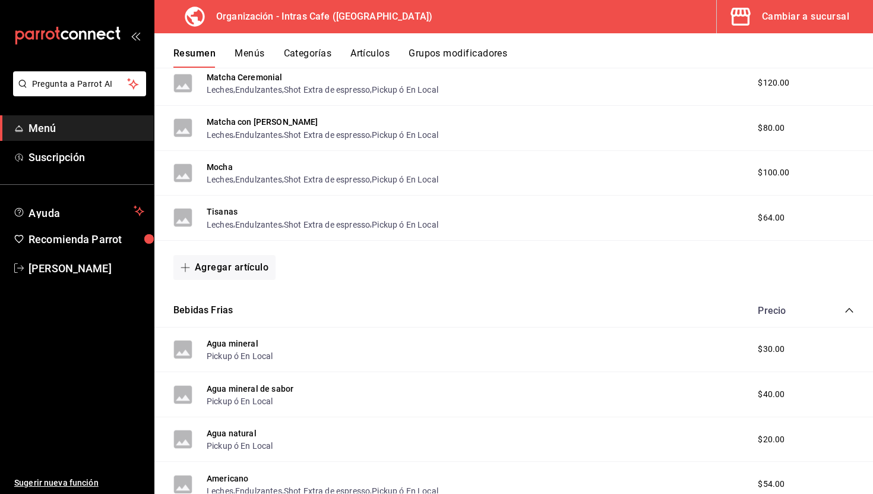
click at [435, 47] on div "Resumen Menús Categorías Artículos Grupos modificadores" at bounding box center [513, 50] width 719 height 34
click at [437, 48] on button "Grupos modificadores" at bounding box center [458, 58] width 99 height 20
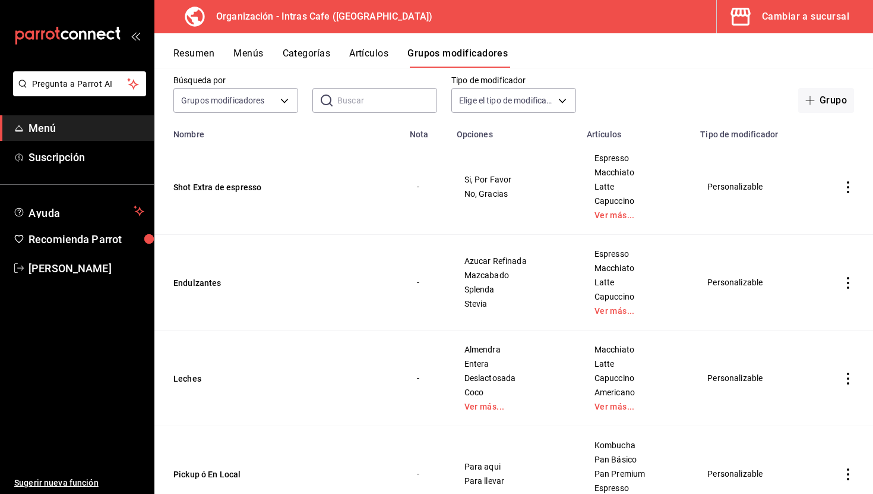
scroll to position [60, 0]
click at [235, 191] on button "Shot Extra de espresso" at bounding box center [244, 188] width 143 height 12
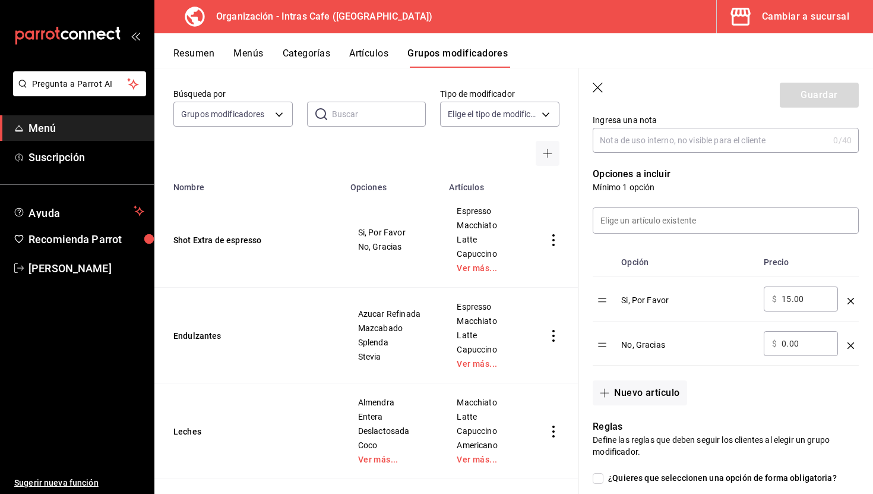
scroll to position [261, 0]
click at [790, 297] on input "15.00" at bounding box center [806, 298] width 48 height 12
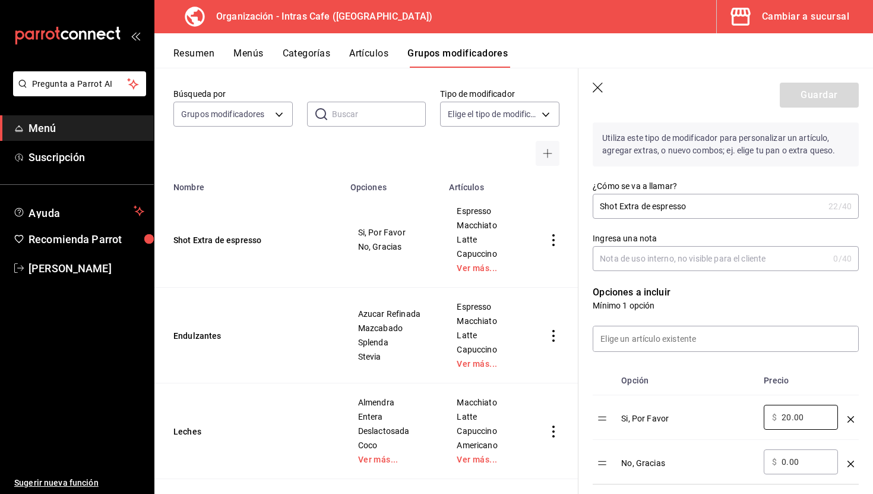
scroll to position [0, 0]
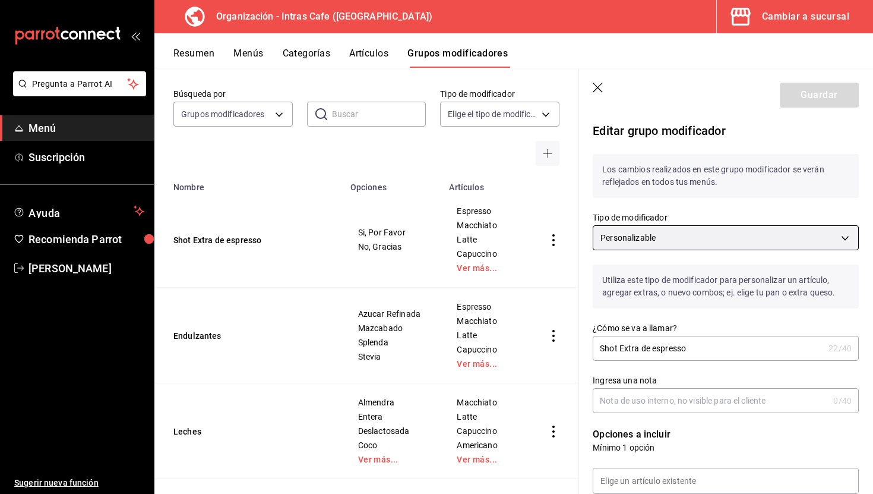
type input "20.00"
click at [733, 238] on body "Pregunta a Parrot AI Menú Suscripción Ayuda Recomienda Parrot [PERSON_NAME] Sug…" at bounding box center [436, 247] width 873 height 494
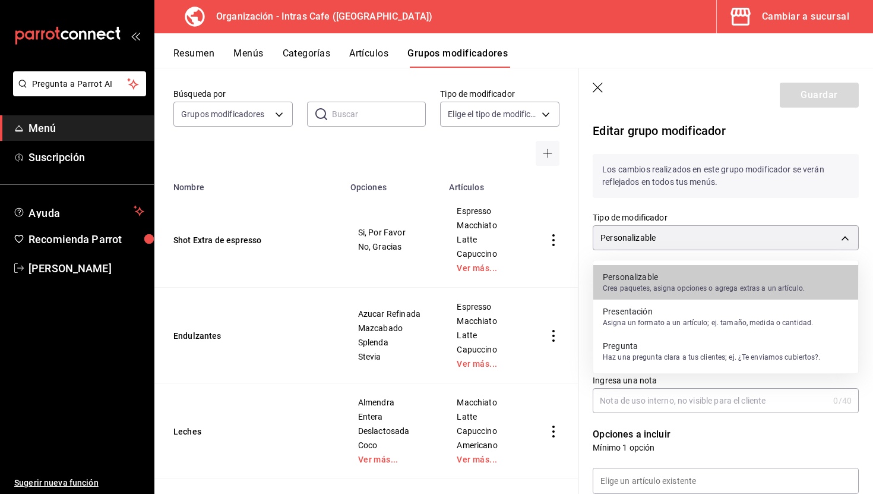
click at [729, 240] on div at bounding box center [436, 247] width 873 height 494
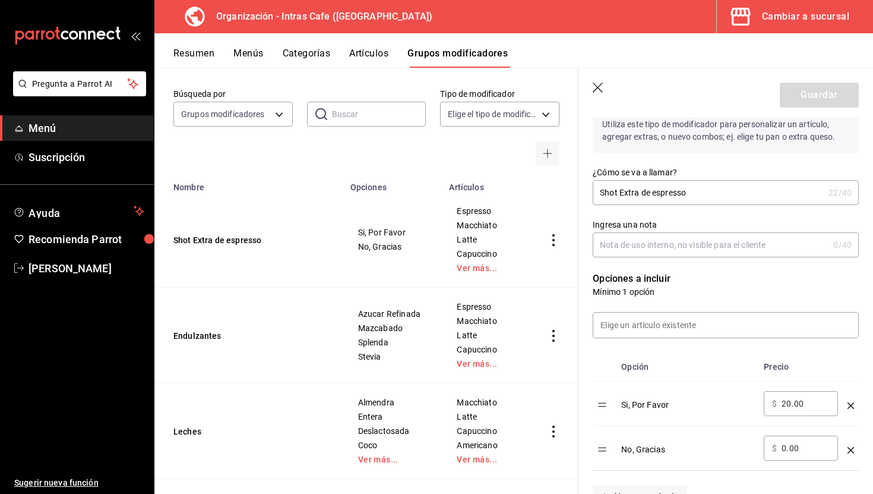
scroll to position [159, 0]
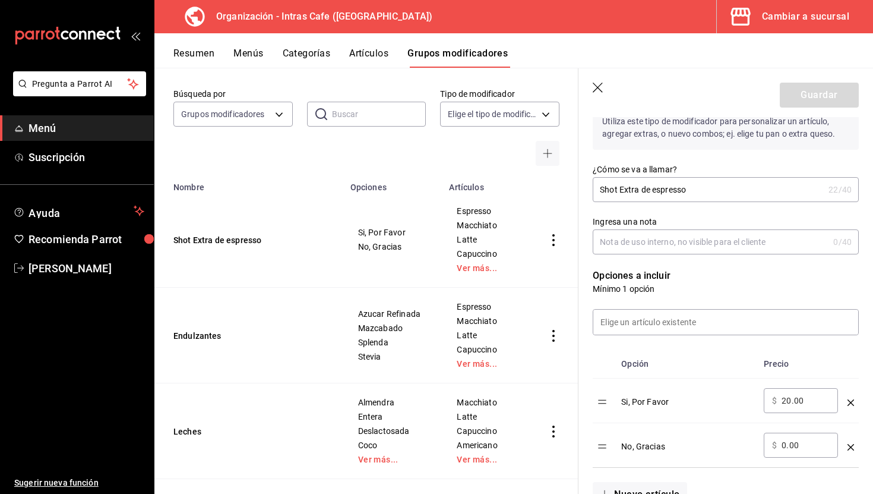
click at [822, 78] on header "Guardar" at bounding box center [725, 92] width 295 height 49
click at [822, 84] on div "Guardar" at bounding box center [819, 95] width 79 height 25
click at [822, 90] on div "Guardar" at bounding box center [819, 95] width 79 height 25
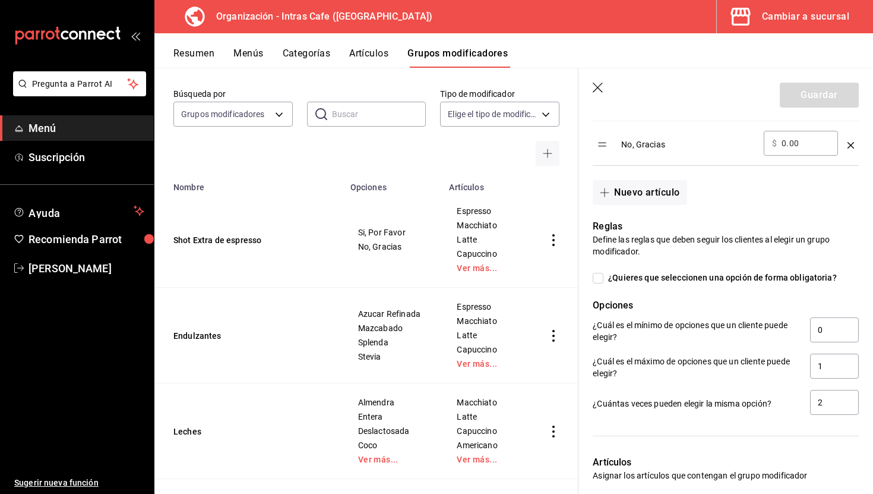
scroll to position [0, 0]
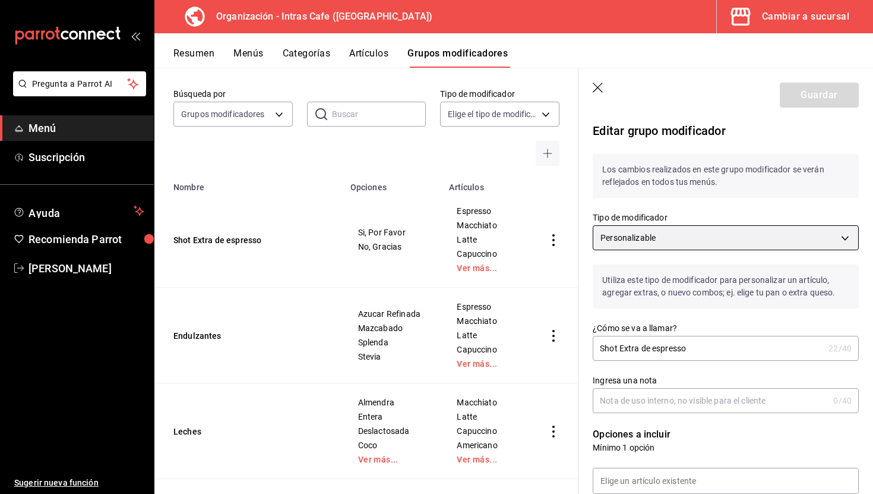
click at [741, 239] on body "Pregunta a Parrot AI Menú Suscripción Ayuda Recomienda Parrot [PERSON_NAME] Sug…" at bounding box center [436, 247] width 873 height 494
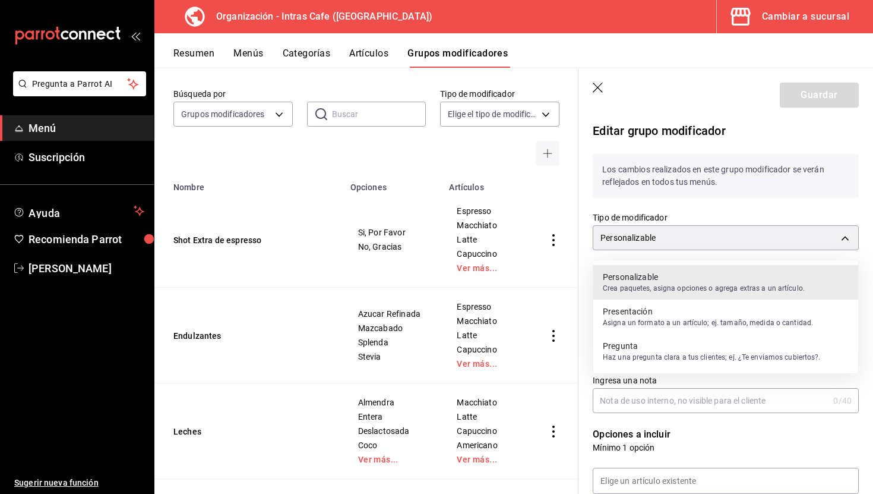
click at [741, 214] on div at bounding box center [436, 247] width 873 height 494
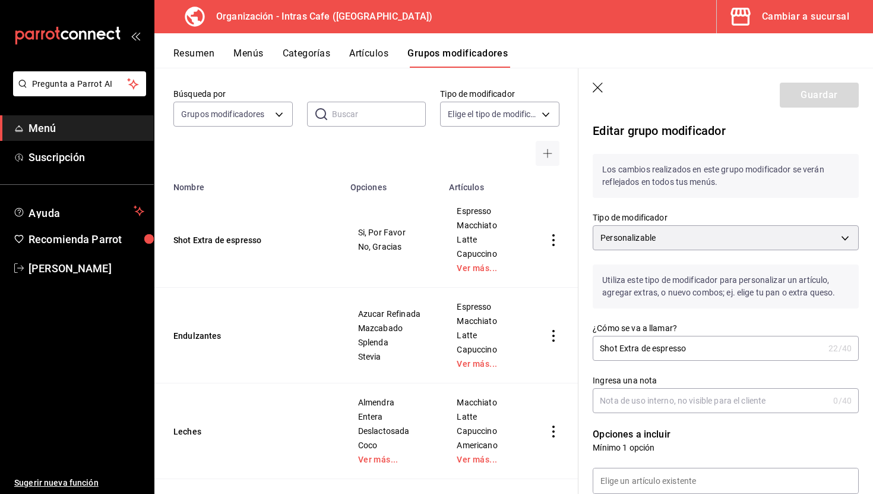
click at [821, 102] on div "Guardar" at bounding box center [819, 95] width 79 height 25
click at [596, 86] on icon "button" at bounding box center [599, 89] width 12 height 12
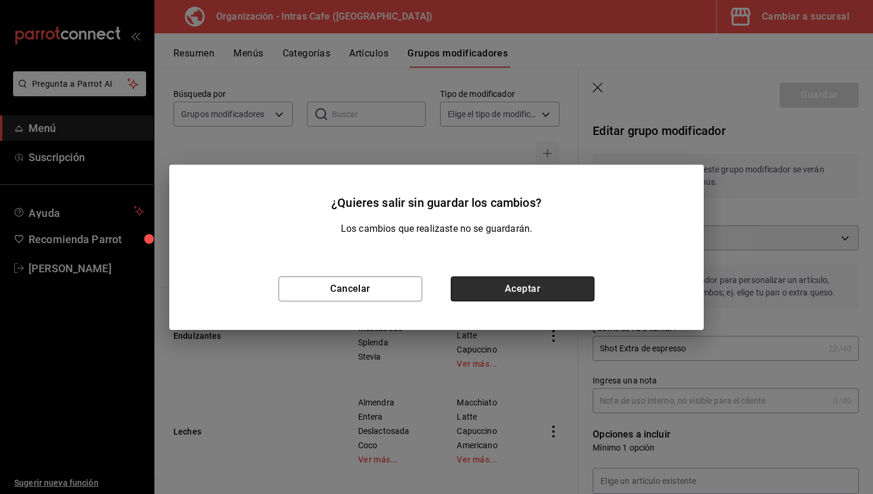
click at [545, 294] on button "Aceptar" at bounding box center [523, 288] width 144 height 25
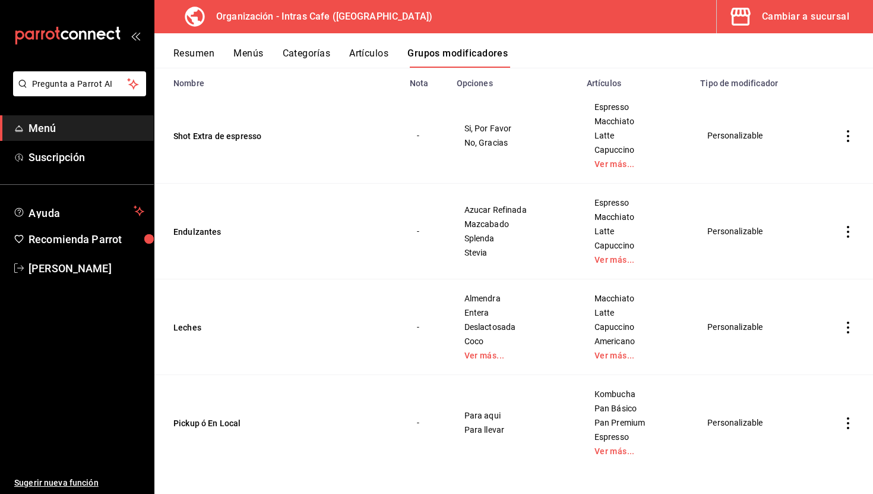
scroll to position [113, 0]
click at [848, 135] on icon "actions" at bounding box center [848, 135] width 2 height 12
click at [820, 160] on span "Editar" at bounding box center [812, 162] width 31 height 12
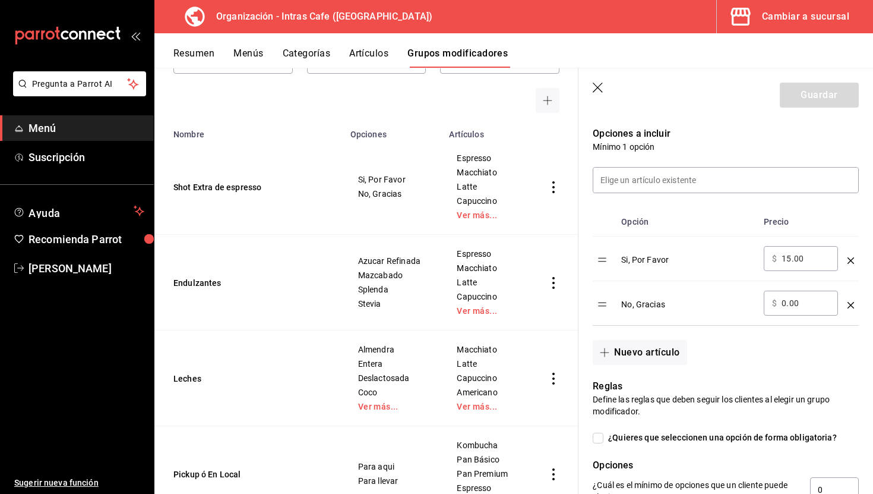
scroll to position [302, 0]
click at [818, 260] on input "15.00" at bounding box center [806, 257] width 48 height 12
click at [761, 172] on input at bounding box center [725, 178] width 265 height 25
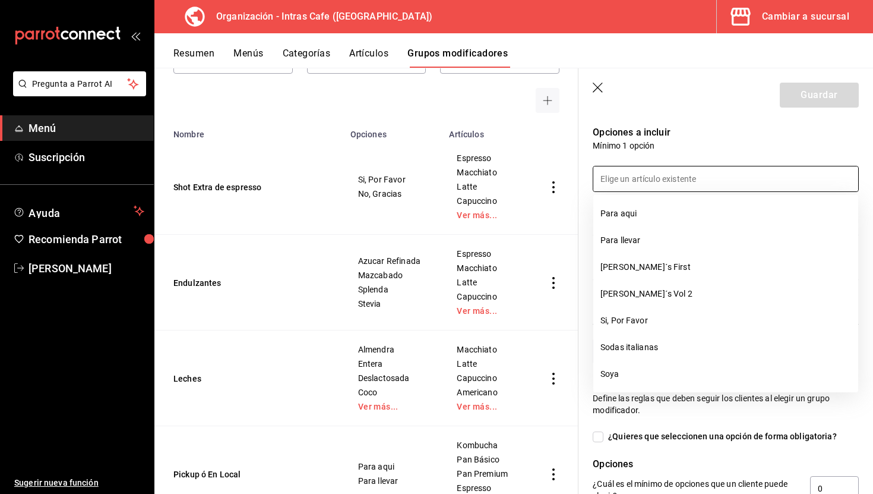
scroll to position [1131, 0]
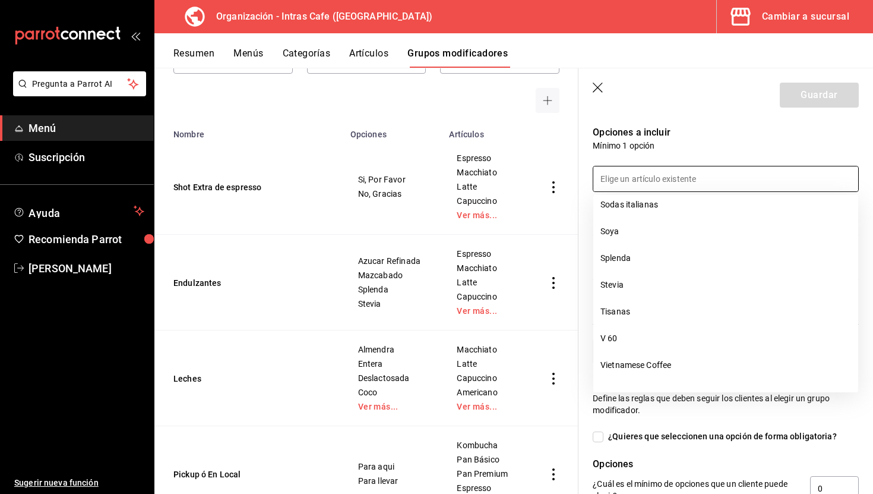
click at [713, 134] on p "Opciones a incluir" at bounding box center [726, 132] width 266 height 14
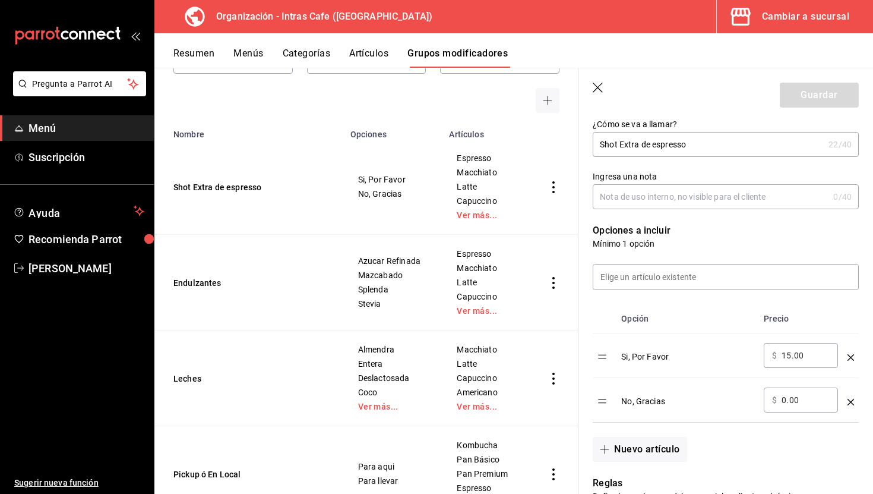
scroll to position [259, 0]
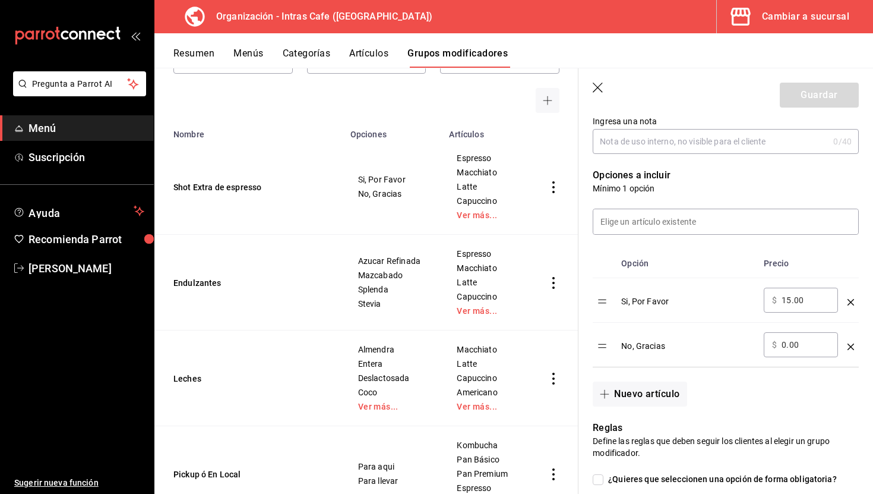
click at [786, 301] on input "15.00" at bounding box center [806, 300] width 48 height 12
type input "20.00"
click at [731, 290] on div "Si, Por Favor" at bounding box center [687, 297] width 133 height 20
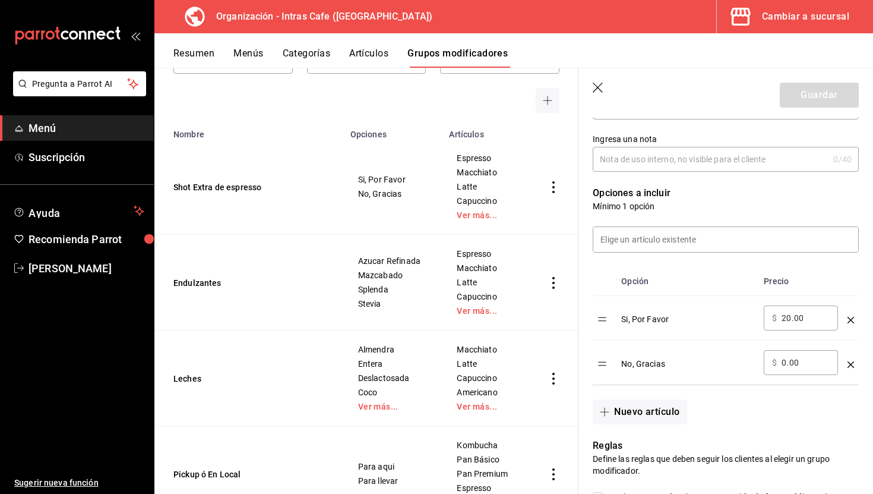
scroll to position [243, 0]
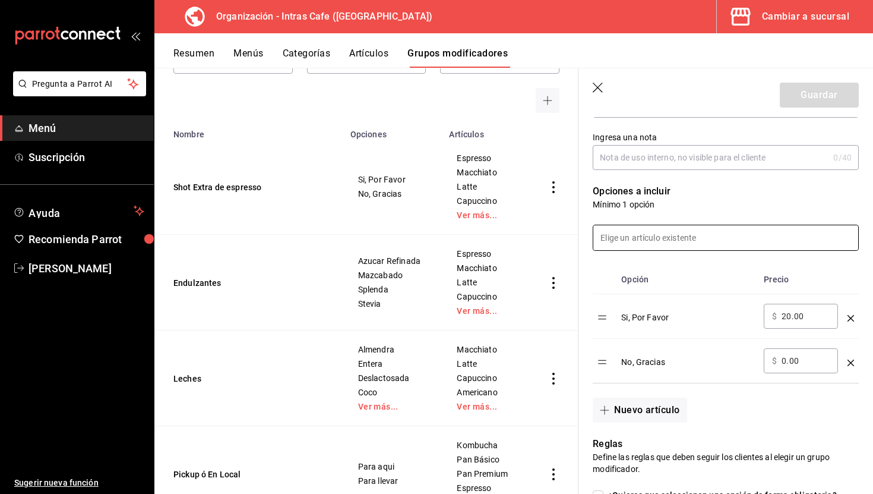
click at [724, 243] on input at bounding box center [725, 237] width 265 height 25
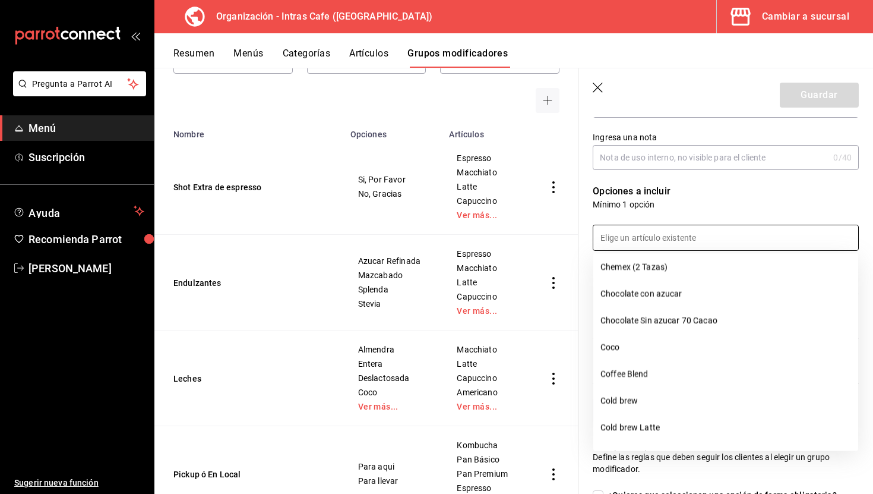
scroll to position [327, 0]
click at [728, 210] on div at bounding box center [718, 230] width 280 height 40
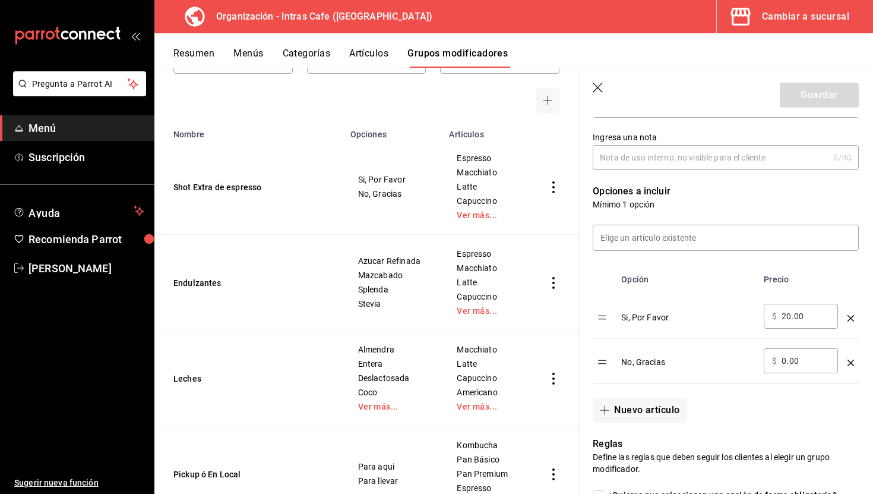
click at [597, 92] on icon "button" at bounding box center [599, 89] width 12 height 12
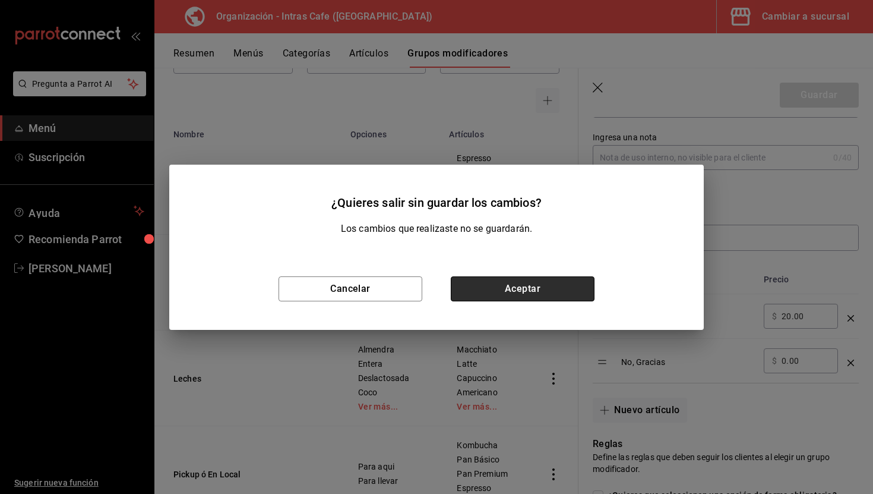
click at [491, 290] on button "Aceptar" at bounding box center [523, 288] width 144 height 25
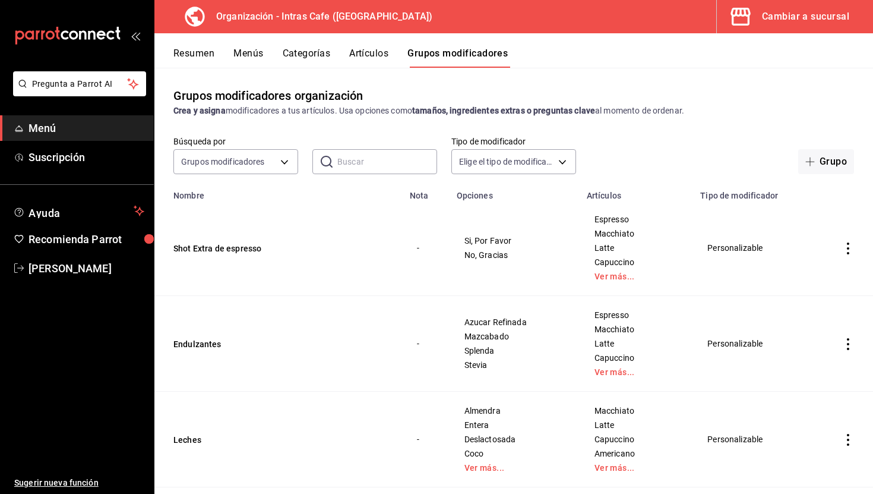
click at [379, 56] on button "Artículos" at bounding box center [368, 58] width 39 height 20
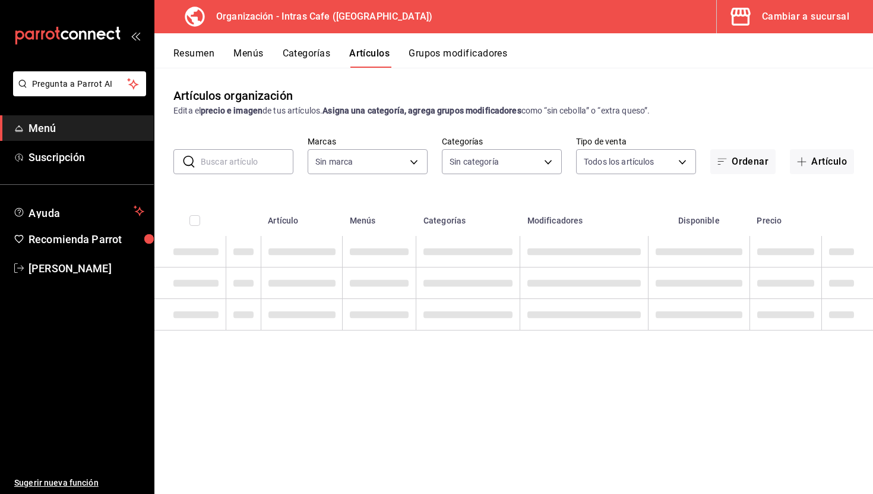
type input "c2cfcce2-fb76-4ff9-8752-6bbb7544c6ef"
type input "b0ad465b-7ec4-4903-8896-e1c6ee570755,8ba5616e-b9c5-4ce6-85f0-982139c4b07e,cad75…"
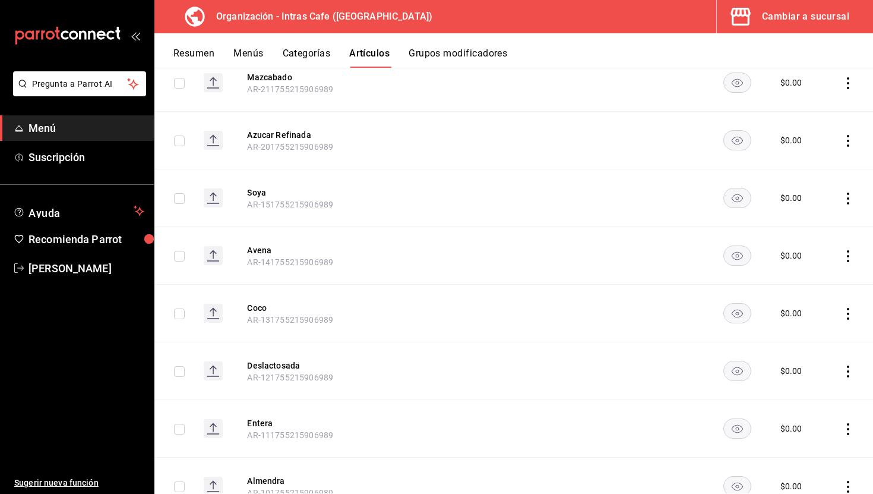
scroll to position [3102, 0]
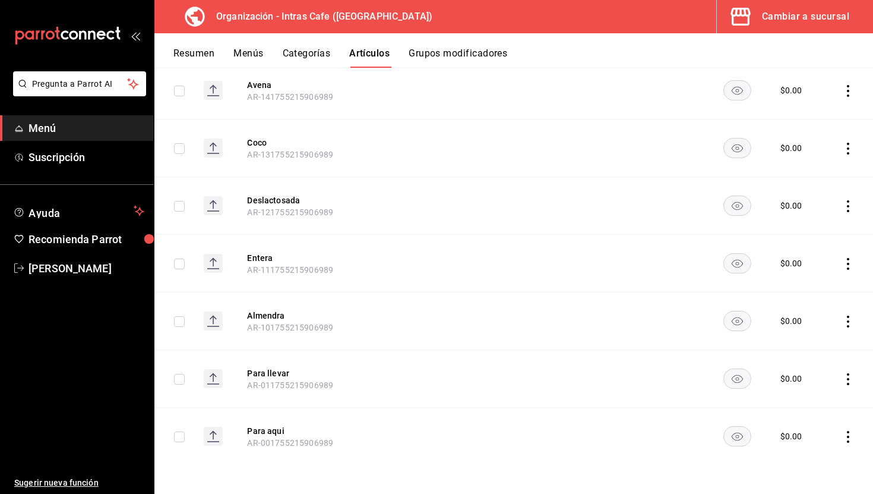
click at [441, 56] on button "Grupos modificadores" at bounding box center [458, 58] width 99 height 20
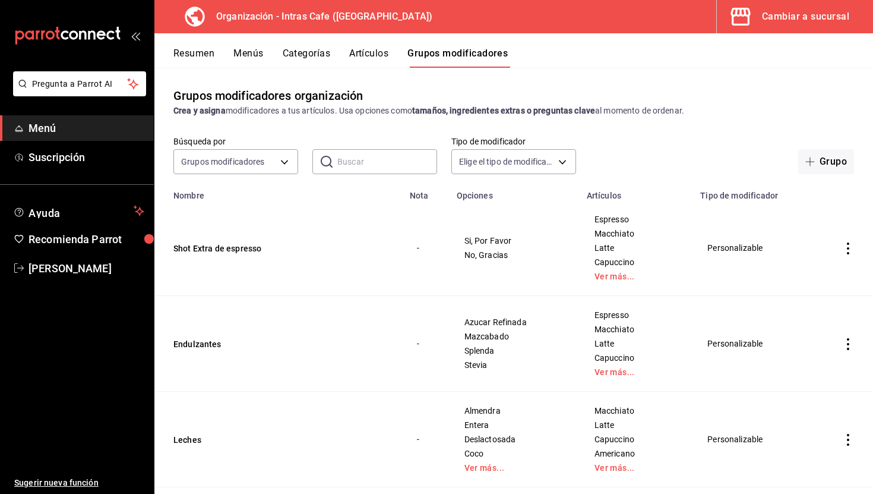
scroll to position [118, 0]
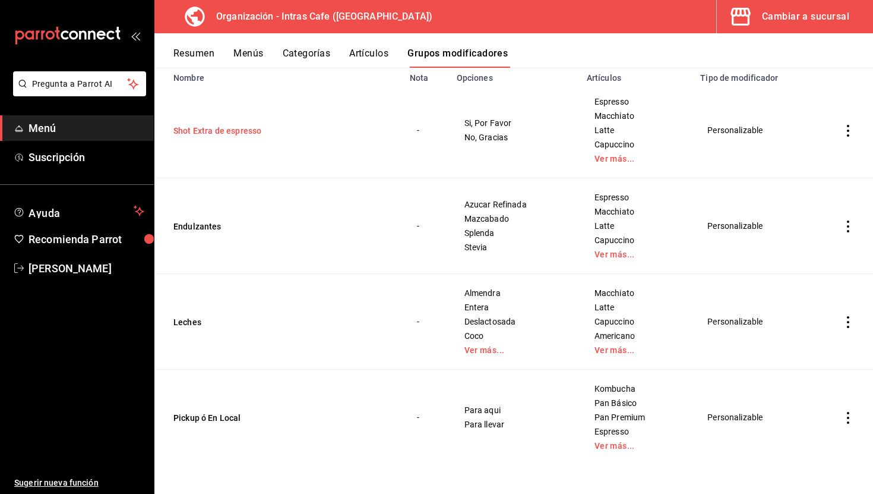
click at [229, 131] on button "Shot Extra de espresso" at bounding box center [244, 131] width 143 height 12
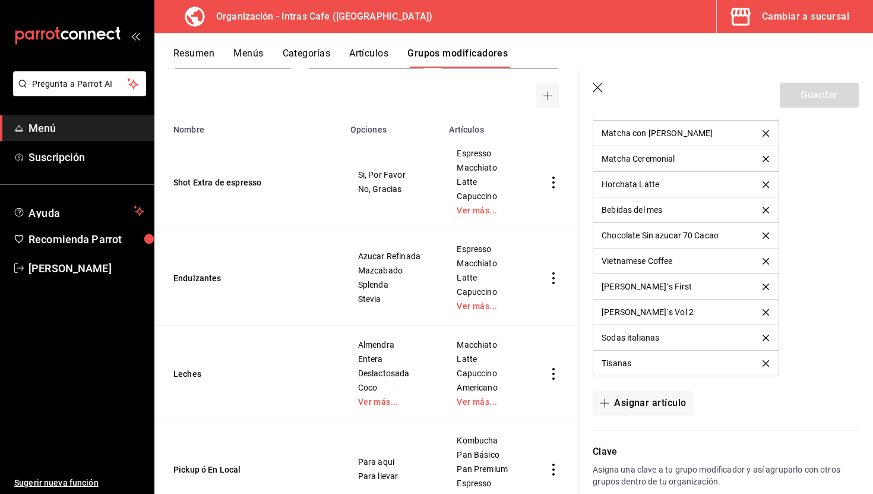
scroll to position [1204, 0]
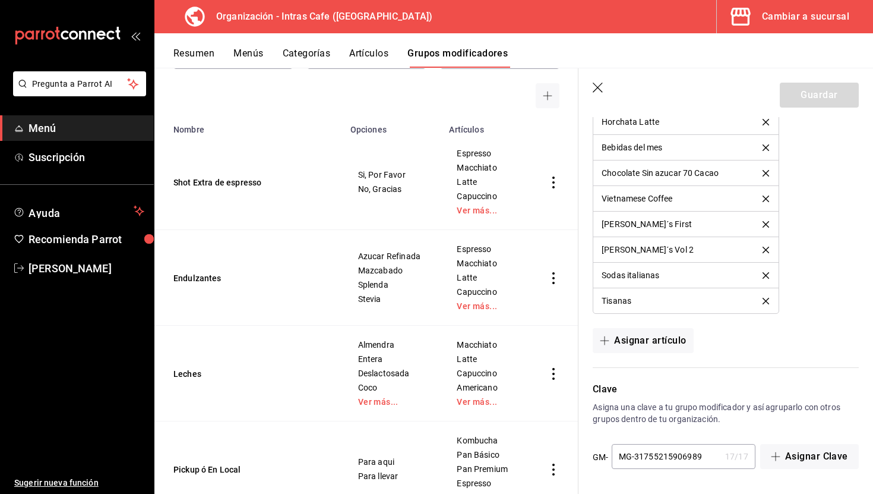
click at [595, 91] on icon "button" at bounding box center [599, 89] width 12 height 12
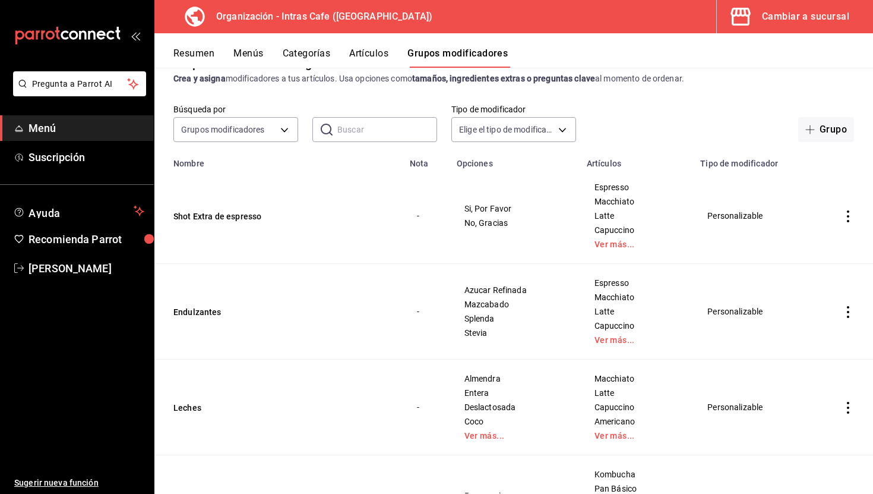
scroll to position [43, 0]
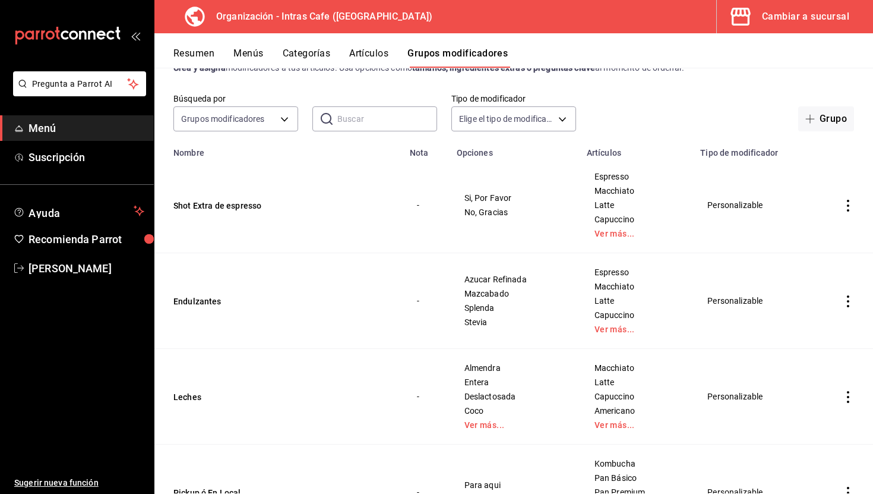
click at [852, 209] on icon "actions" at bounding box center [848, 206] width 12 height 12
click at [805, 233] on span "Editar" at bounding box center [812, 233] width 31 height 12
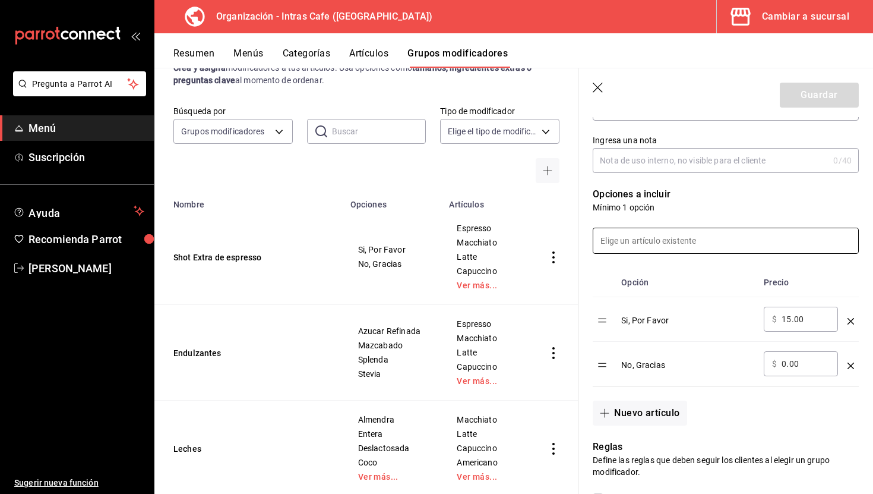
scroll to position [241, 0]
click at [722, 238] on input at bounding box center [725, 239] width 265 height 25
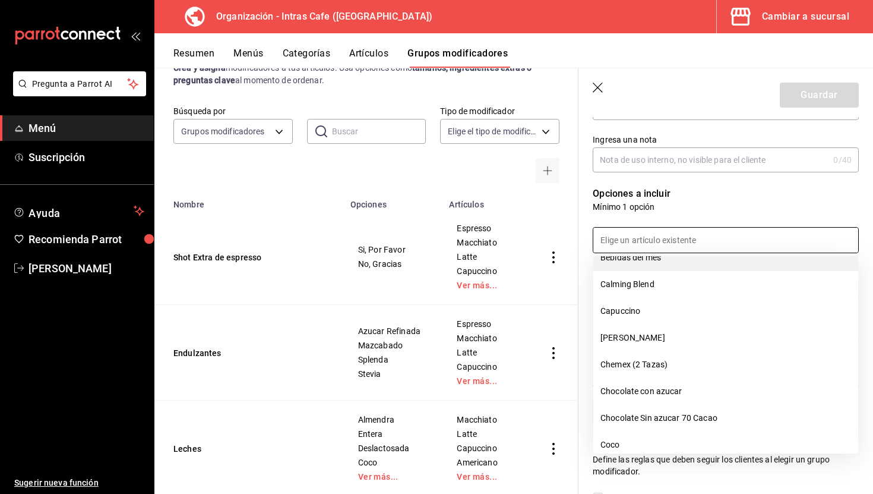
scroll to position [231, 0]
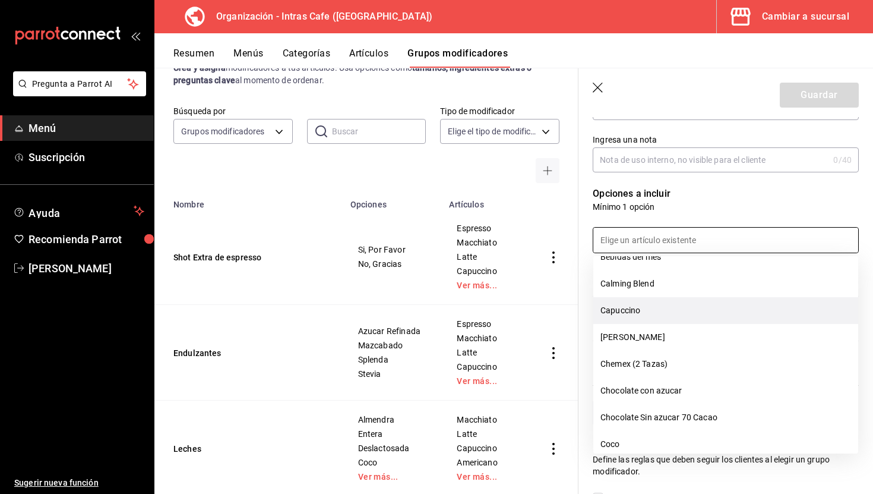
click at [674, 320] on li "Capuccino" at bounding box center [725, 310] width 265 height 27
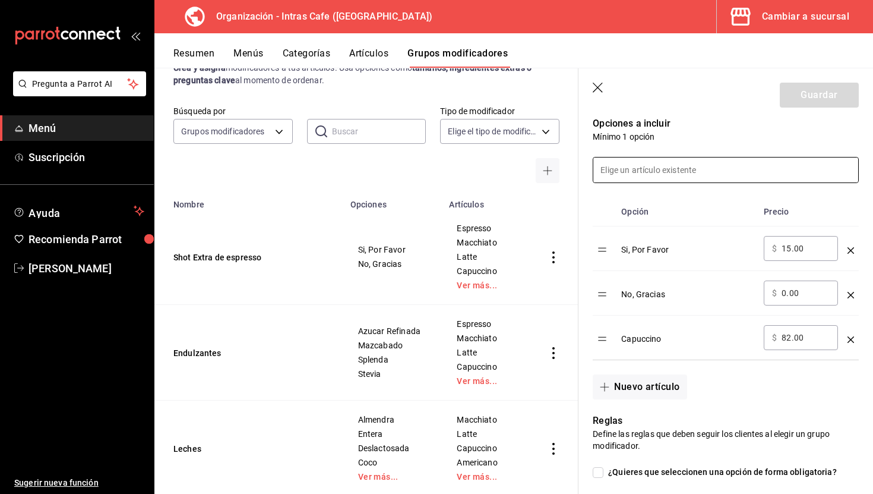
scroll to position [311, 0]
click at [595, 88] on icon "button" at bounding box center [599, 89] width 12 height 12
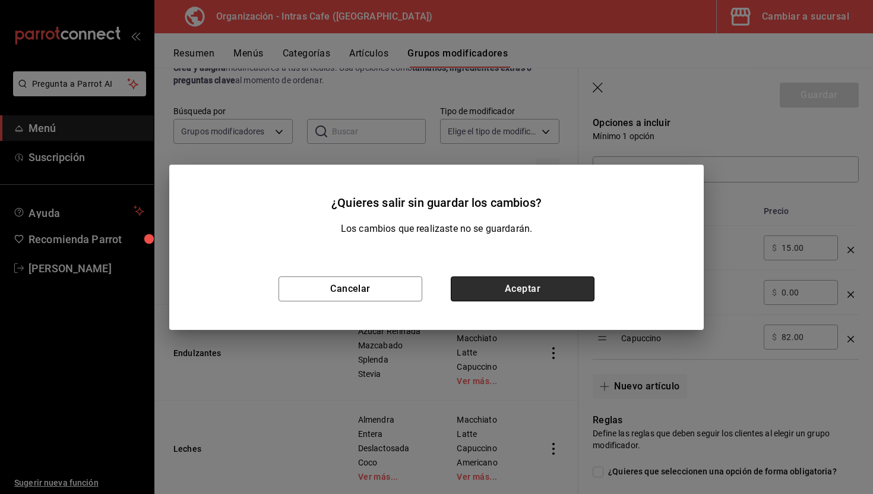
click at [527, 287] on button "Aceptar" at bounding box center [523, 288] width 144 height 25
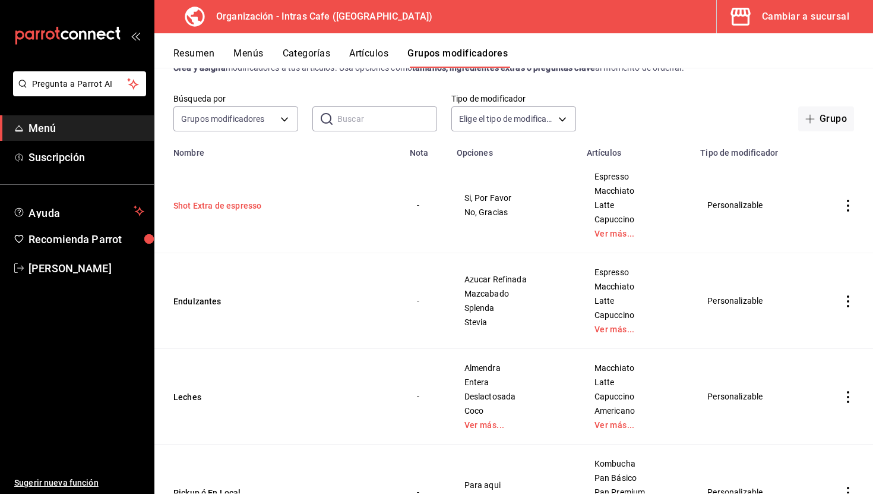
click at [243, 204] on button "Shot Extra de espresso" at bounding box center [244, 206] width 143 height 12
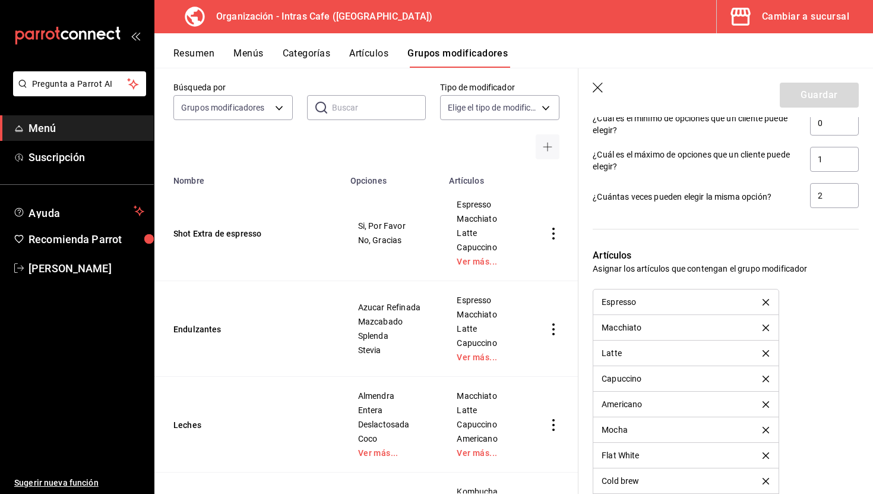
scroll to position [656, 0]
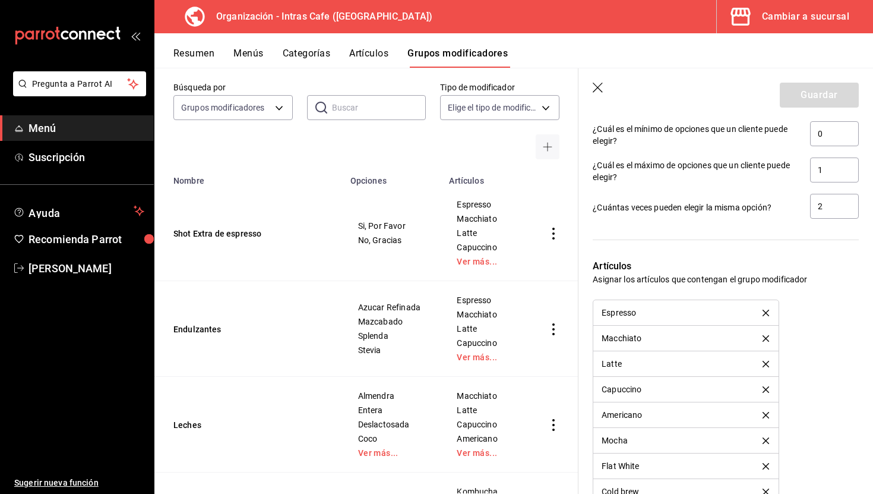
click at [628, 314] on div "Espresso" at bounding box center [619, 312] width 34 height 8
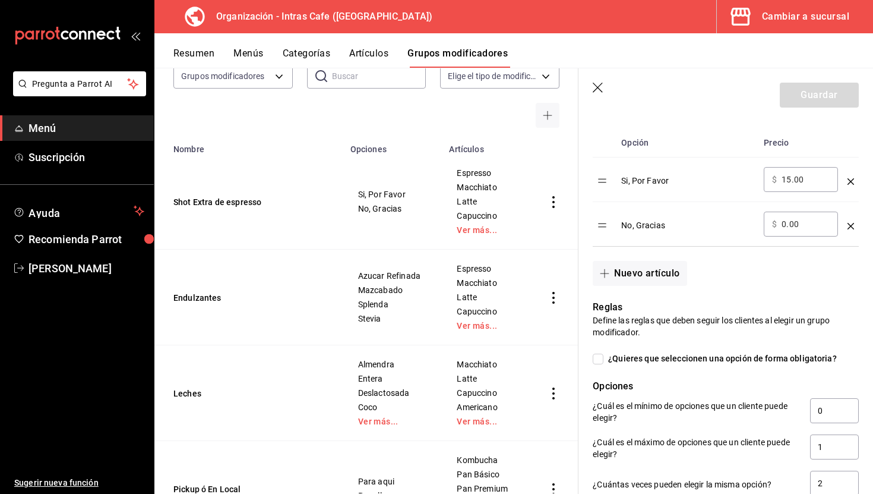
scroll to position [381, 0]
click at [807, 181] on input "15.00" at bounding box center [806, 178] width 48 height 12
click at [733, 200] on td "Si, Por Favor" at bounding box center [687, 178] width 143 height 45
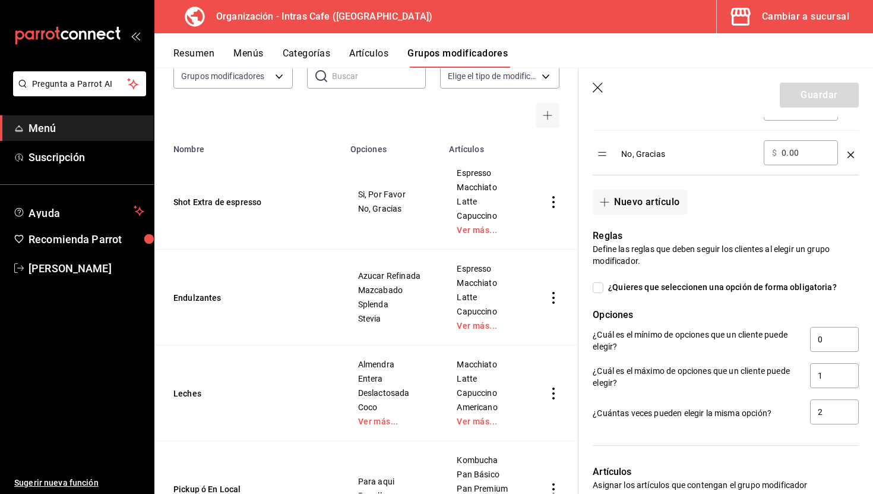
scroll to position [390, 0]
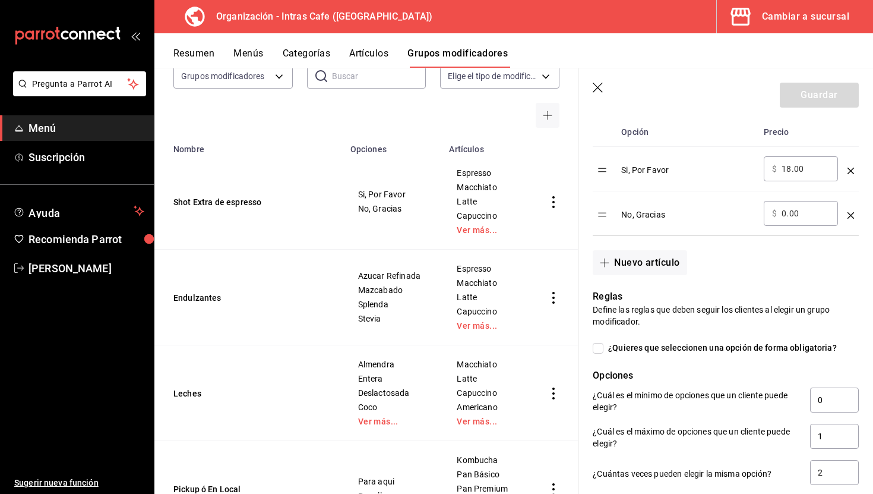
click at [786, 173] on input "18.00" at bounding box center [806, 169] width 48 height 12
type input "20.00"
click at [748, 189] on td "Si, Por Favor" at bounding box center [687, 169] width 143 height 45
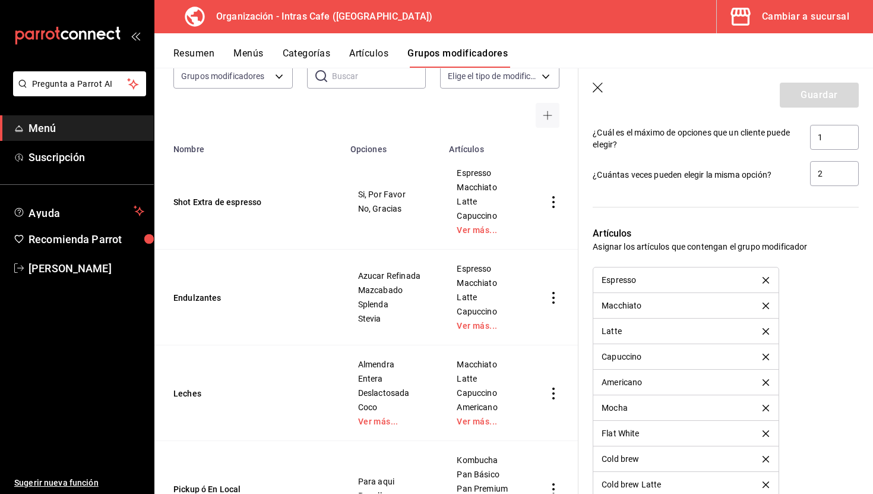
scroll to position [690, 0]
